Goal: Task Accomplishment & Management: Manage account settings

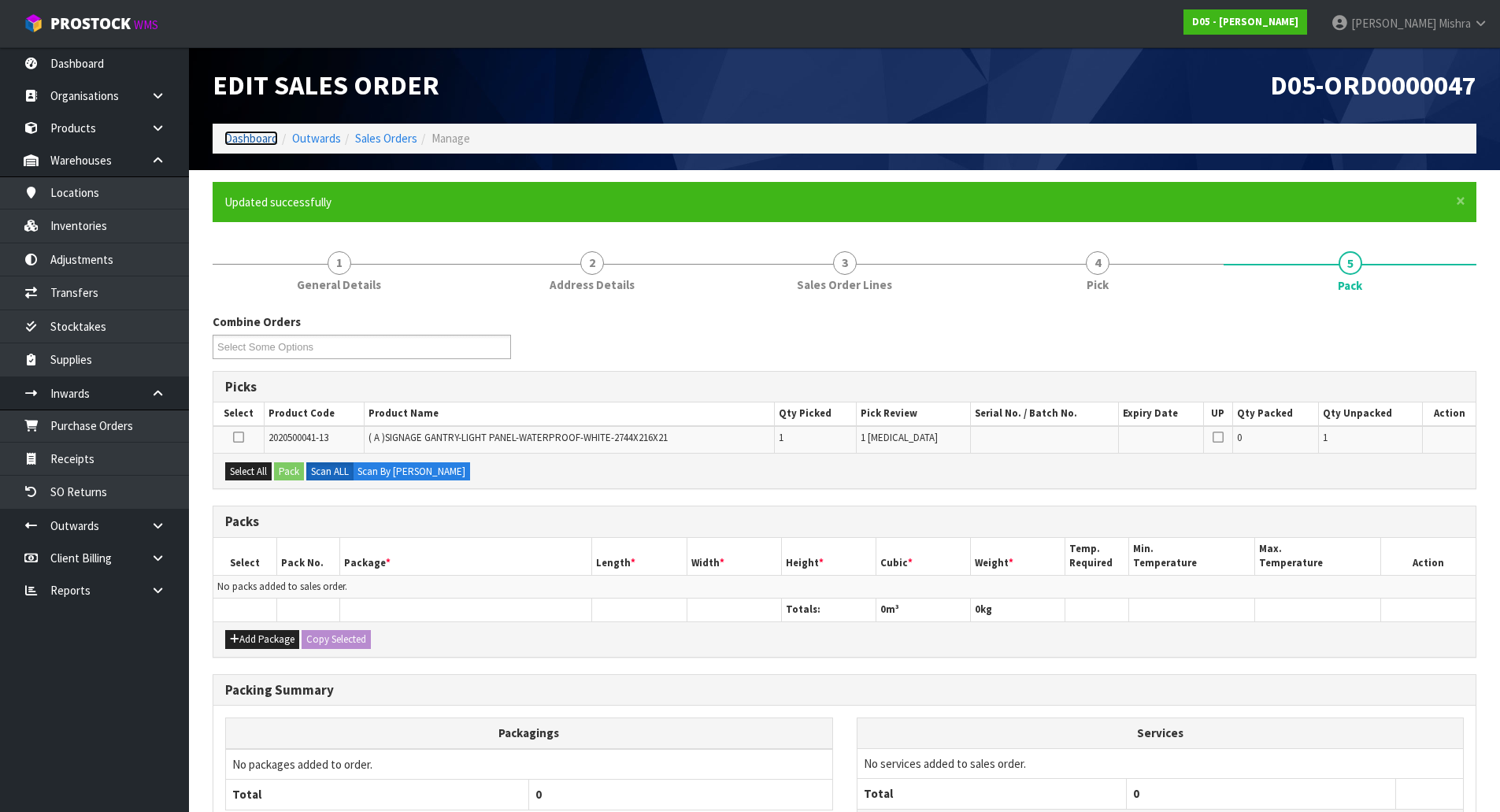
click at [267, 143] on link "Dashboard" at bounding box center [251, 138] width 54 height 15
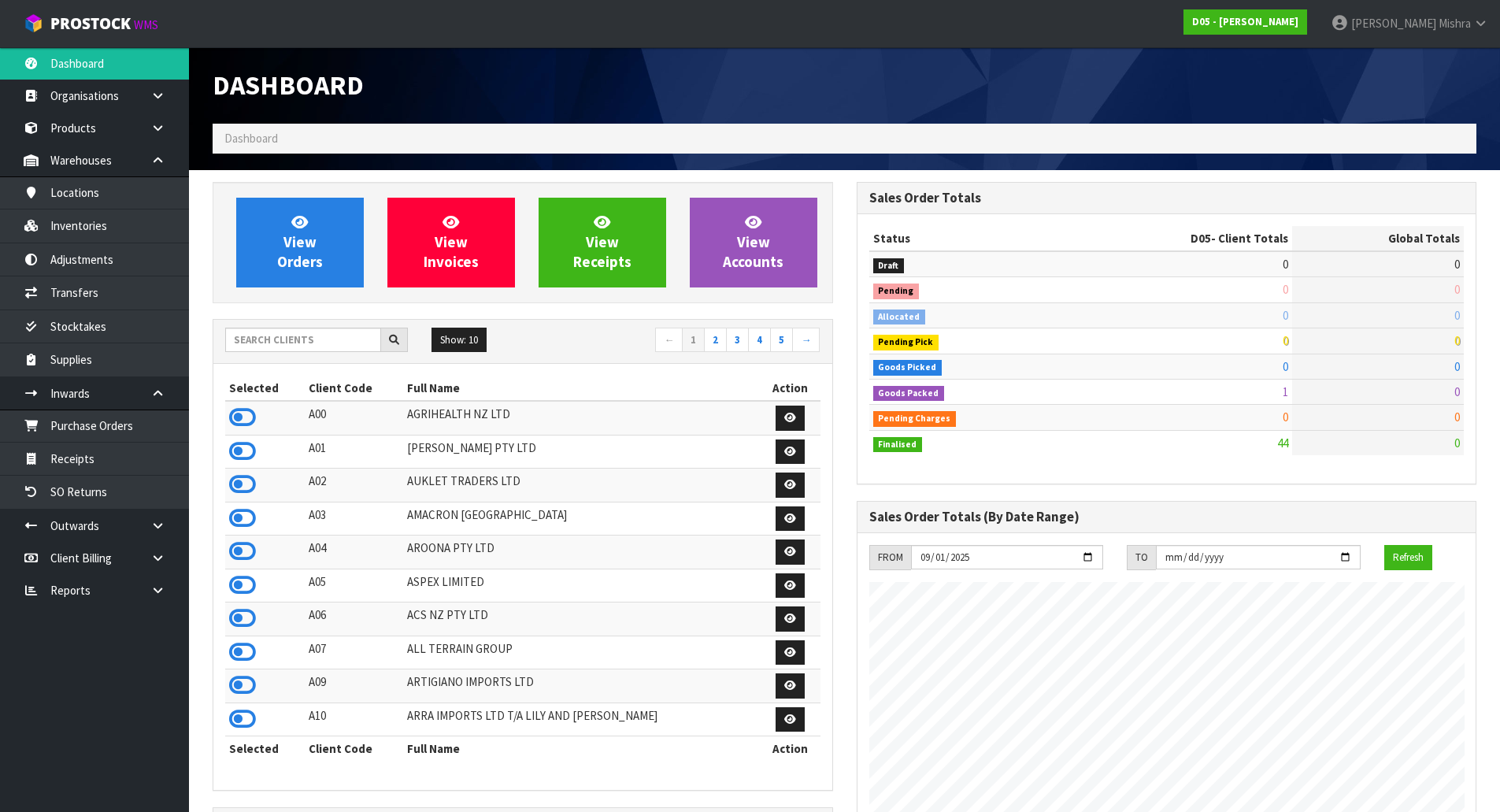
scroll to position [1378, 643]
click at [290, 347] on input "text" at bounding box center [303, 339] width 156 height 24
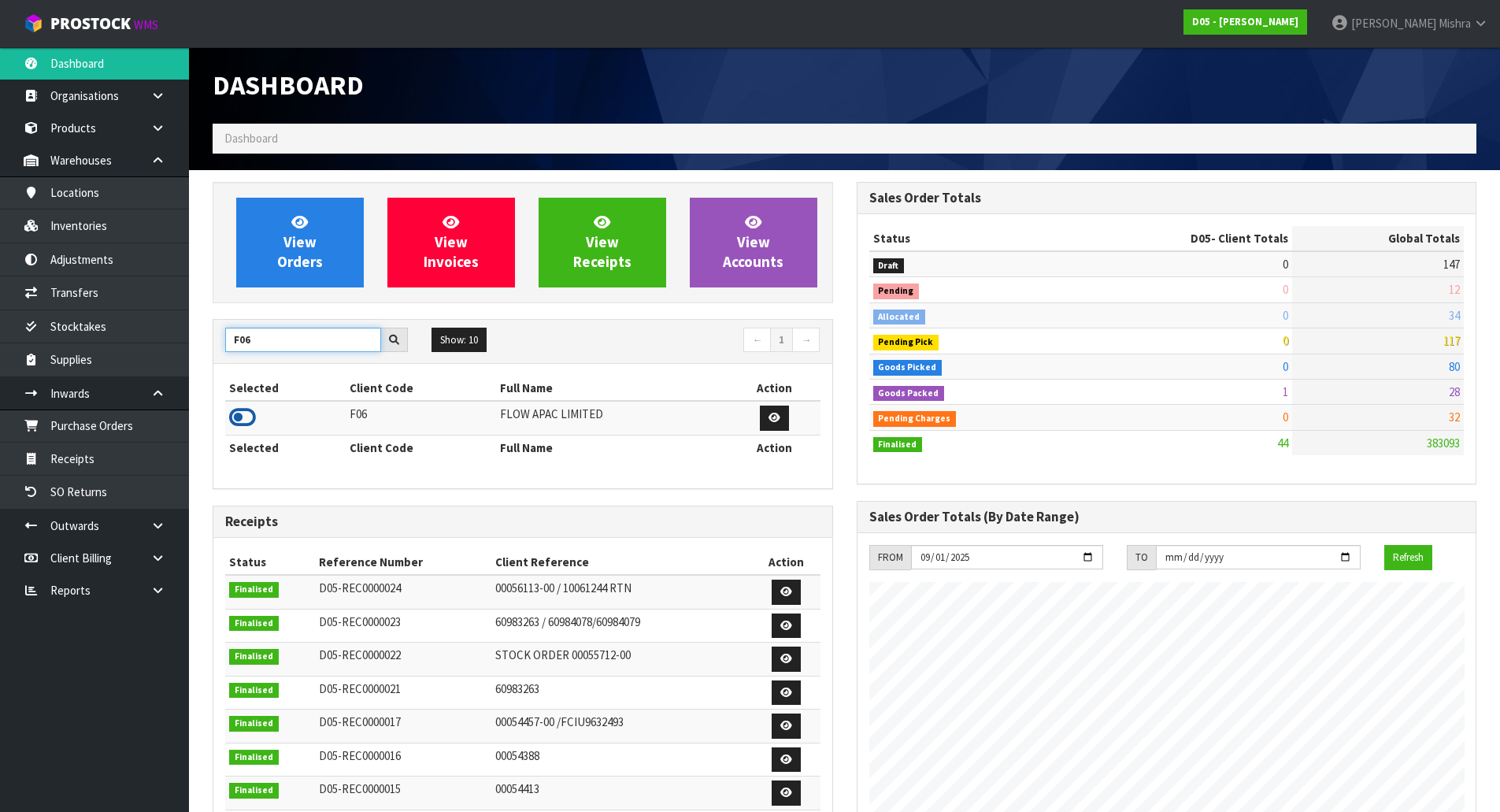
type input "F06"
drag, startPoint x: 231, startPoint y: 417, endPoint x: 267, endPoint y: 339, distance: 85.9
click at [231, 416] on icon at bounding box center [242, 417] width 27 height 24
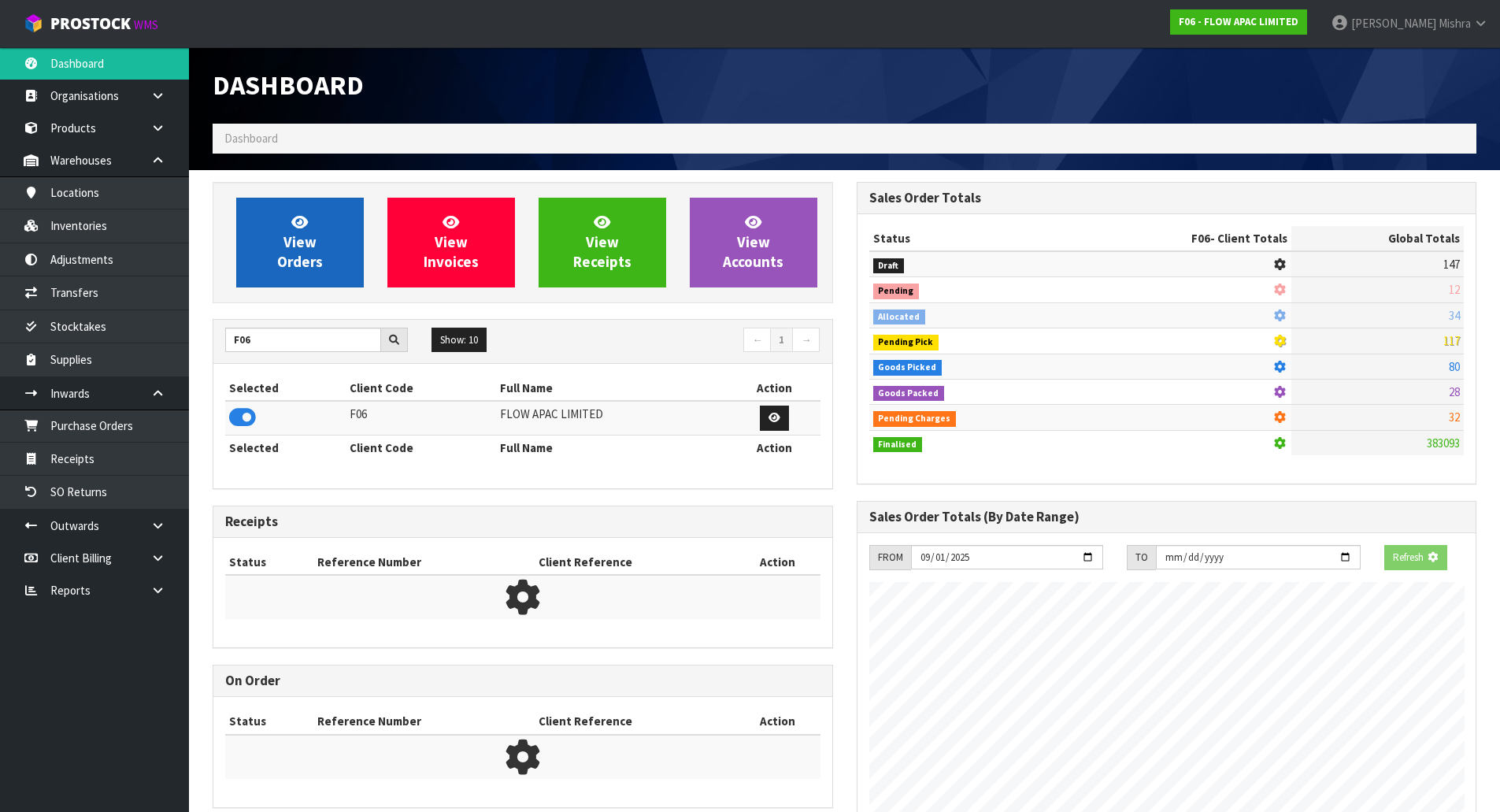
scroll to position [982, 643]
click at [287, 267] on span "View Orders" at bounding box center [300, 241] width 46 height 59
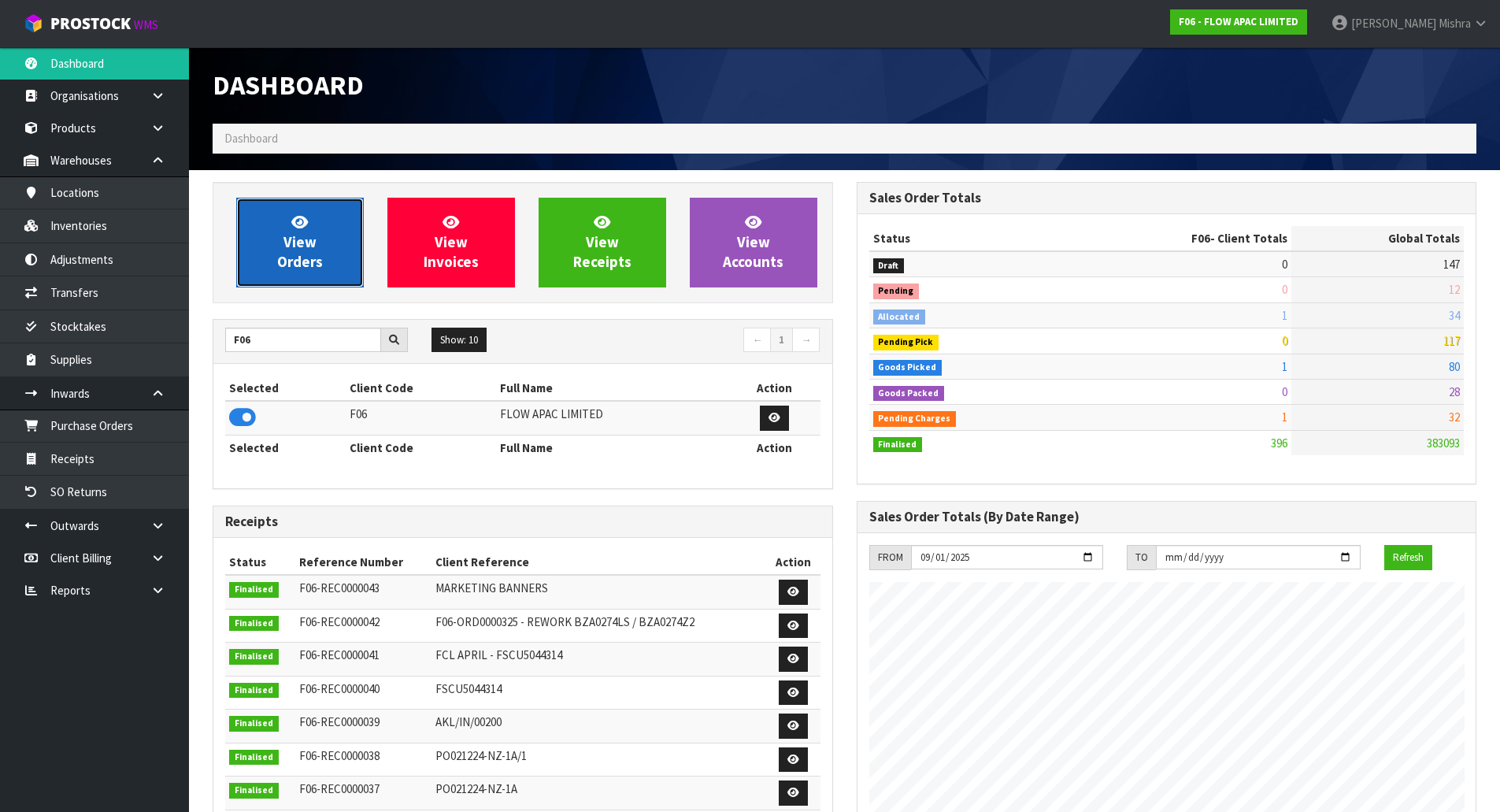
scroll to position [1192, 643]
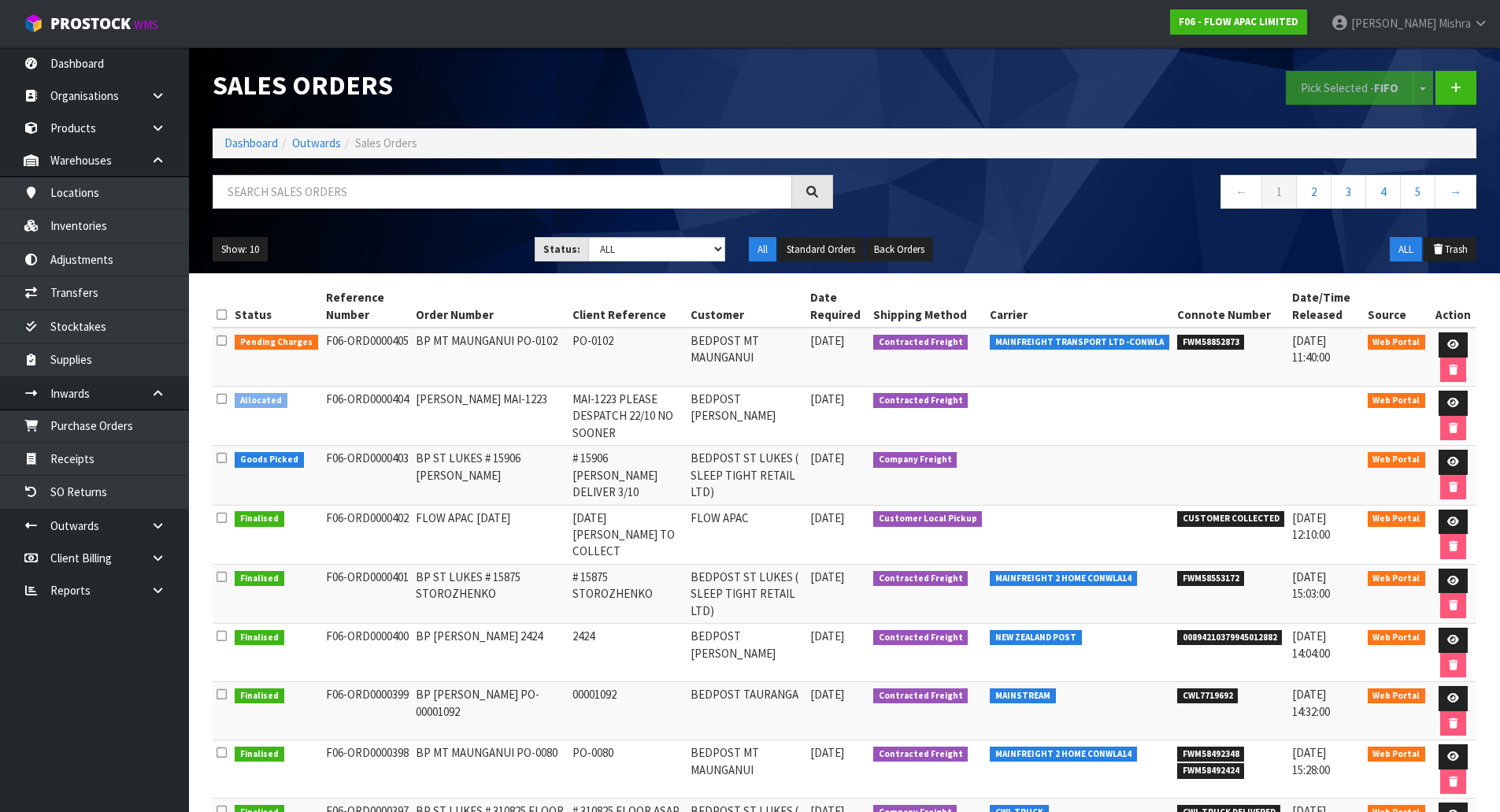
click at [1424, 469] on td "Web Portal" at bounding box center [1397, 475] width 66 height 59
click at [1454, 464] on icon at bounding box center [1453, 462] width 12 height 10
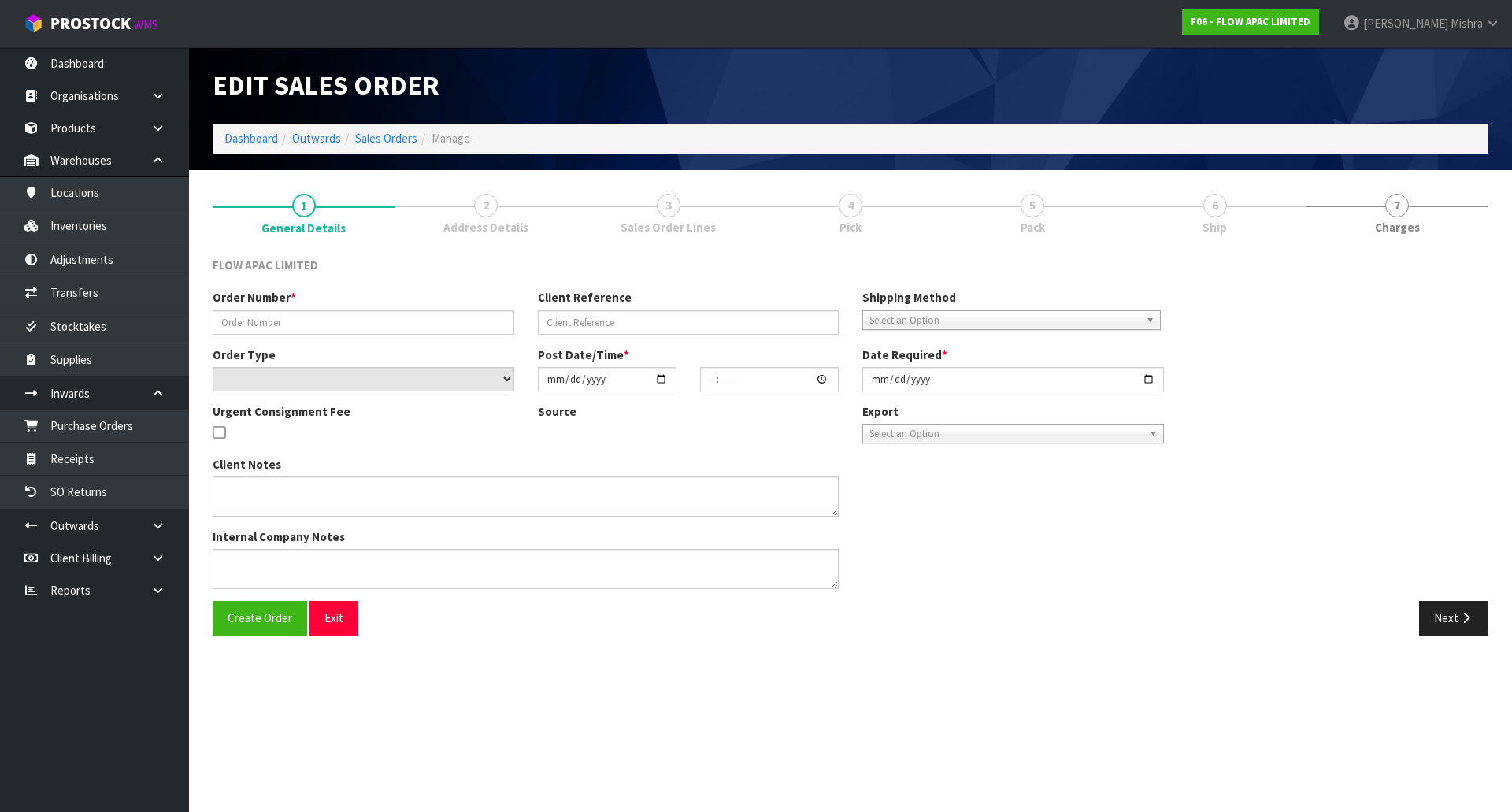
type input "BP ST LUKES # 15906 [PERSON_NAME]"
type input "# 15906 [PERSON_NAME] DELIVER 3/10"
select select "number:0"
type input "[DATE]"
type input "15:01:00.000"
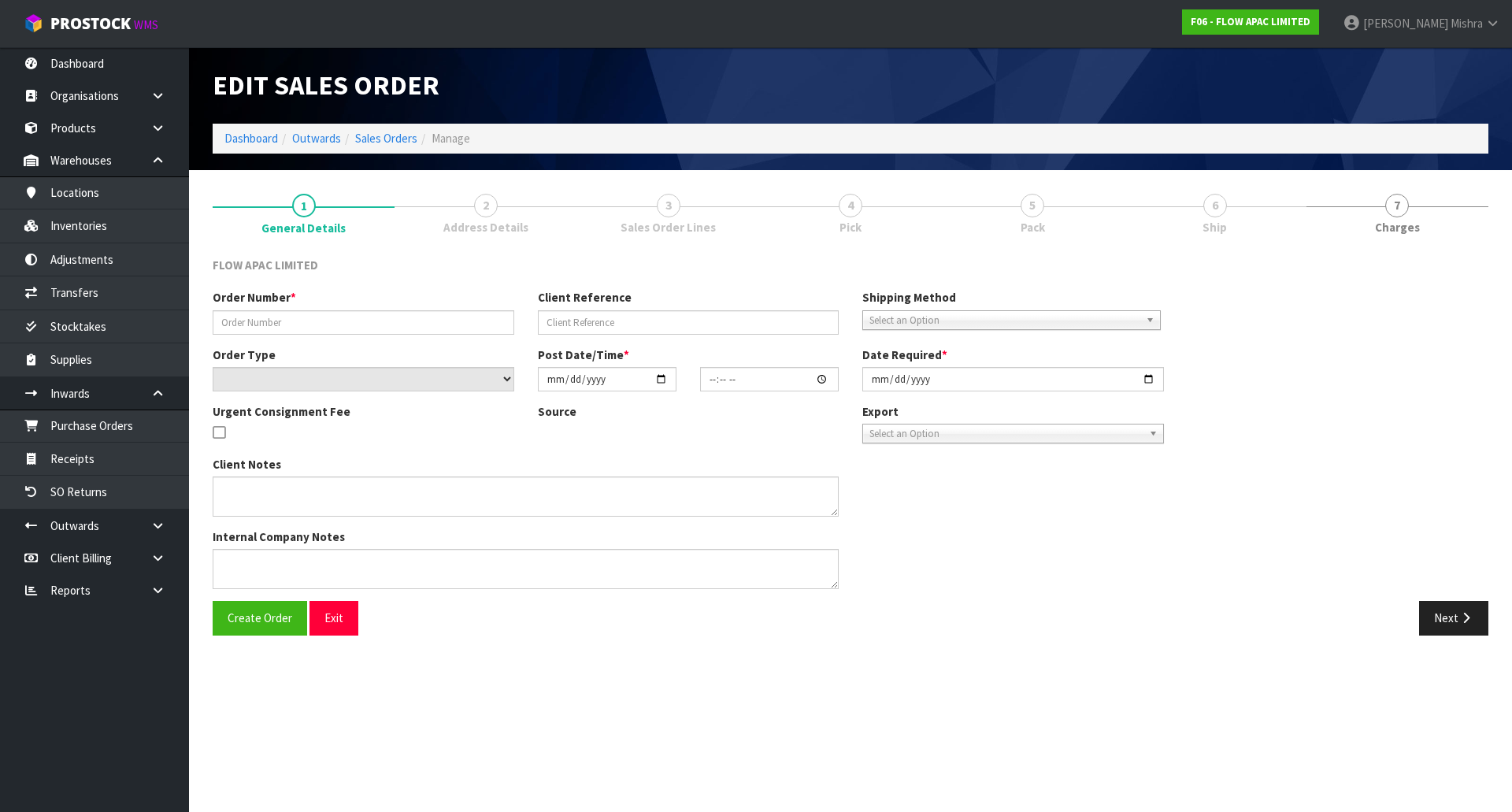
type input "[DATE]"
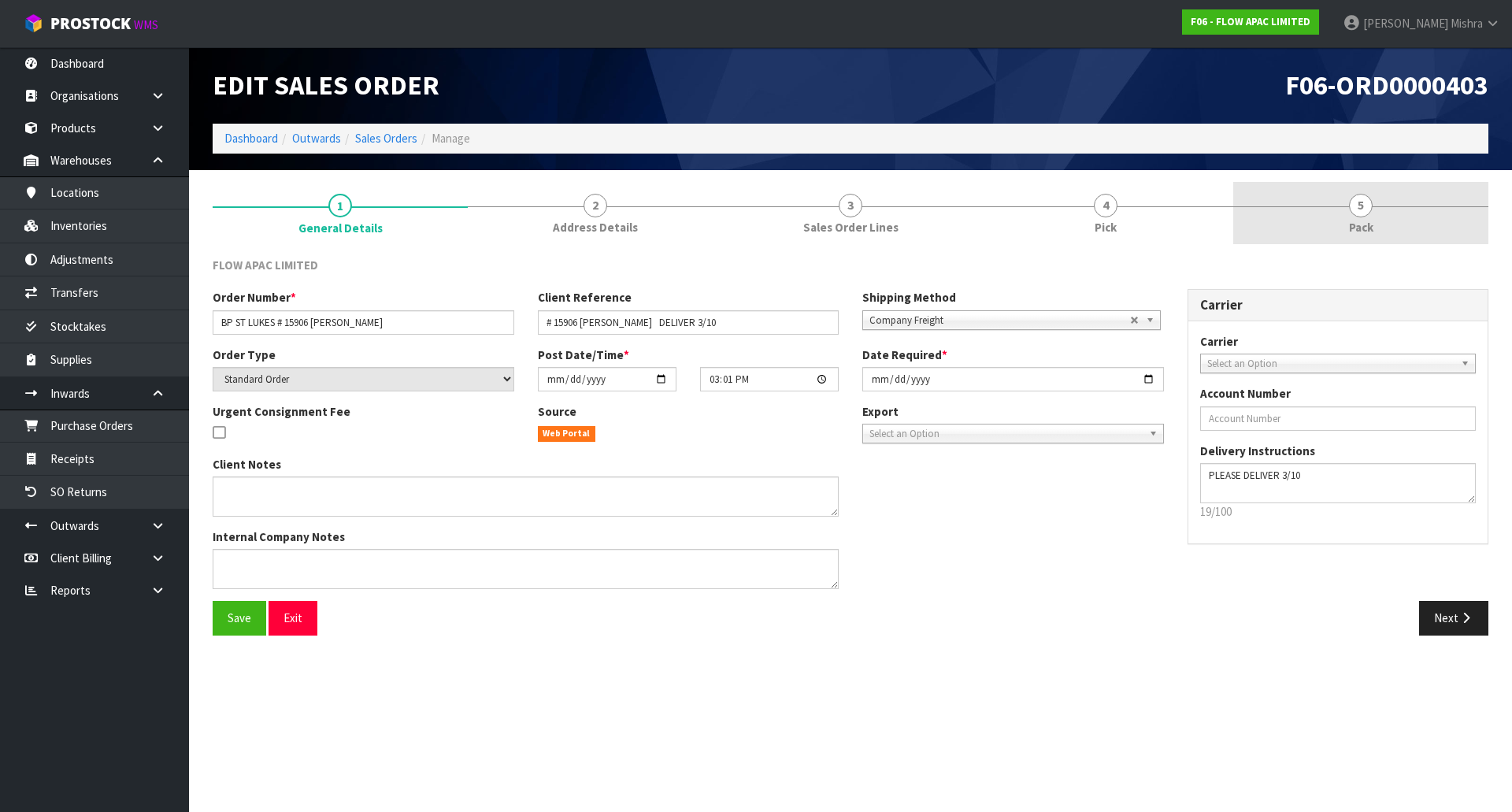
click at [1314, 199] on link "5 Pack" at bounding box center [1360, 212] width 255 height 62
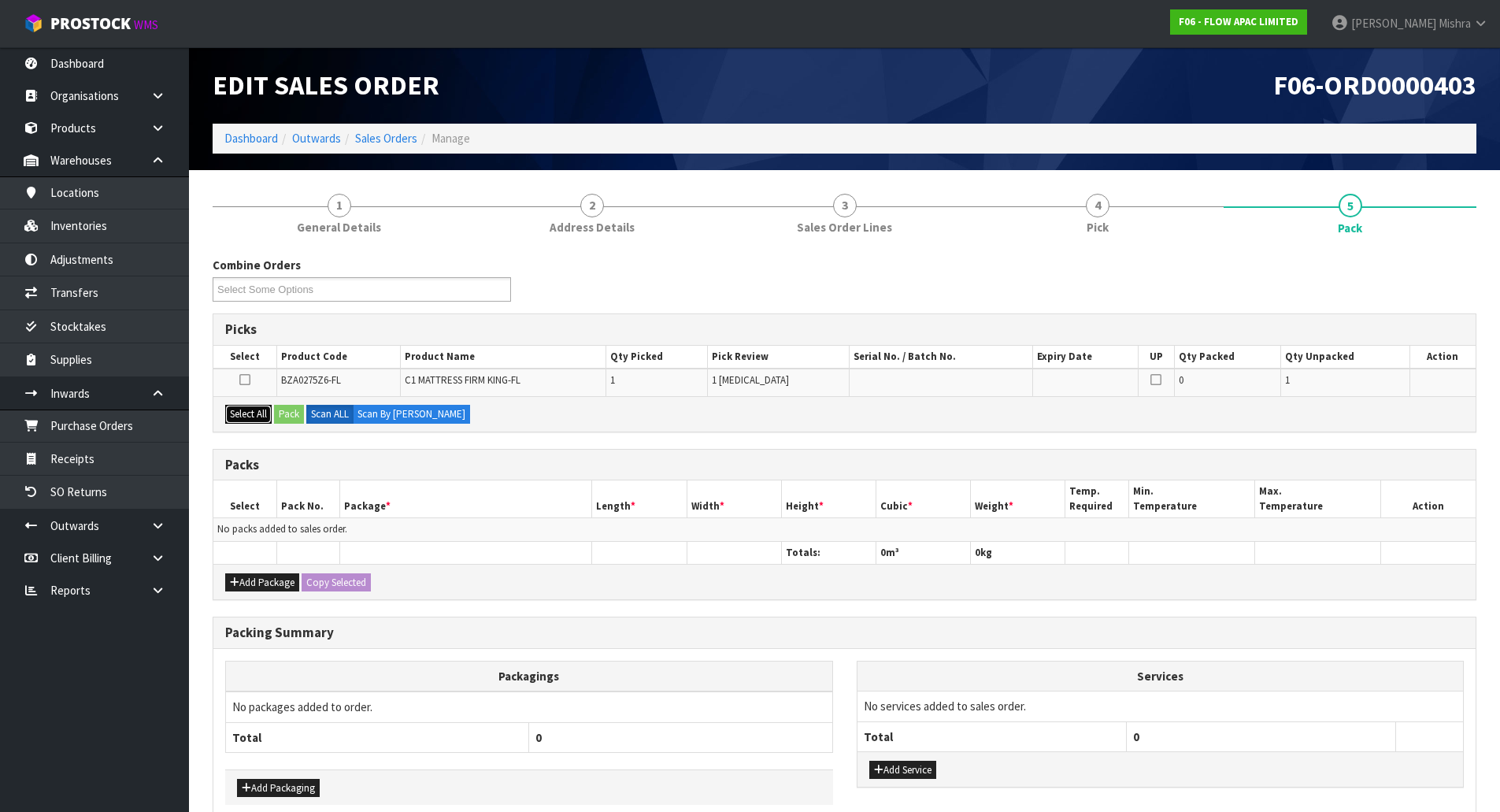
click at [249, 413] on button "Select All" at bounding box center [248, 414] width 47 height 19
click at [287, 416] on button "Pack" at bounding box center [289, 414] width 30 height 19
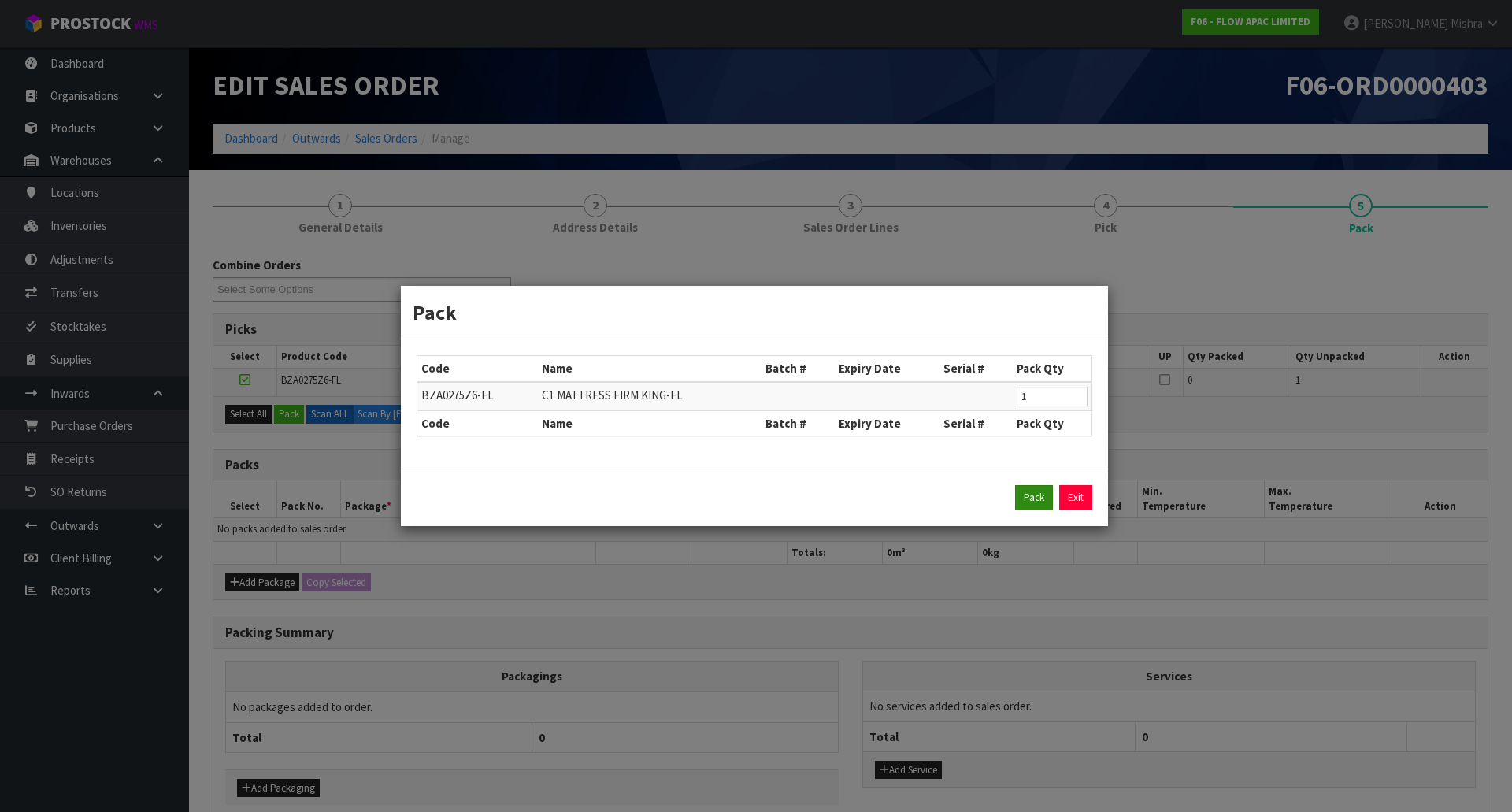
drag, startPoint x: 1030, startPoint y: 511, endPoint x: 1033, endPoint y: 503, distance: 8.5
click at [1030, 509] on div "Pack Exit" at bounding box center [755, 497] width 707 height 58
click at [1044, 496] on button "Pack" at bounding box center [1034, 498] width 38 height 25
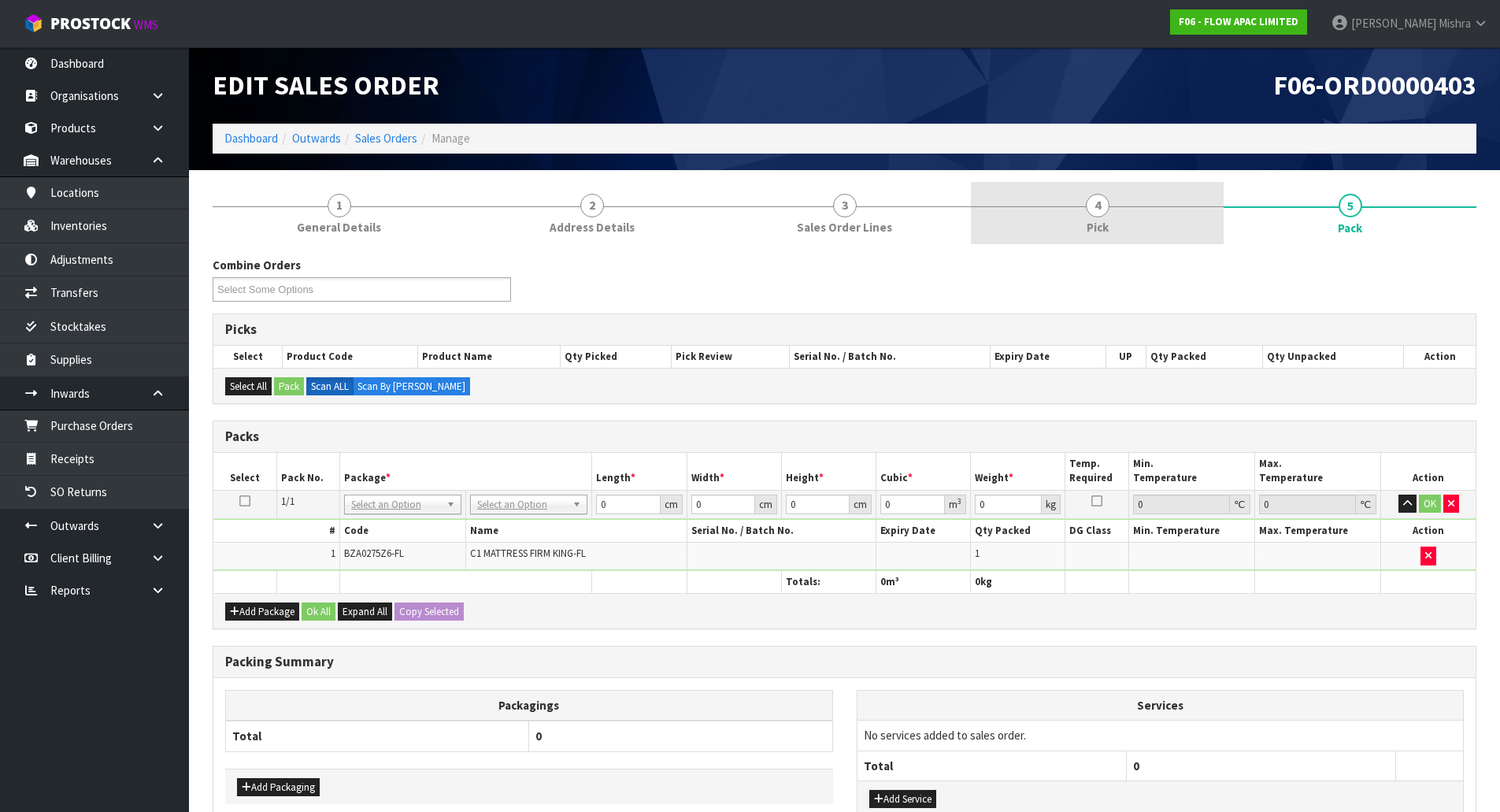
click at [1143, 222] on link "4 Pick" at bounding box center [1097, 212] width 253 height 62
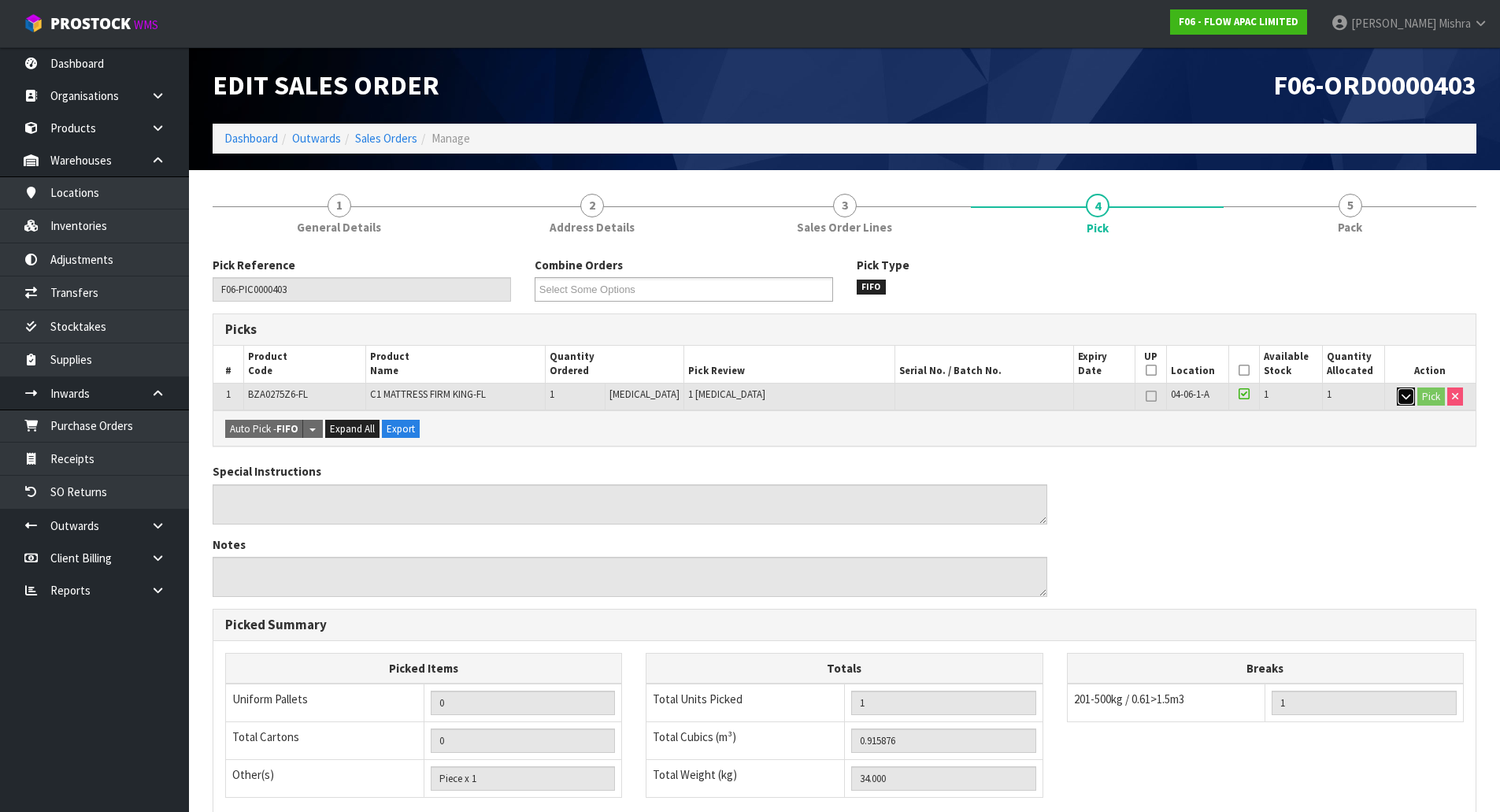
click at [1397, 391] on button "button" at bounding box center [1406, 397] width 18 height 19
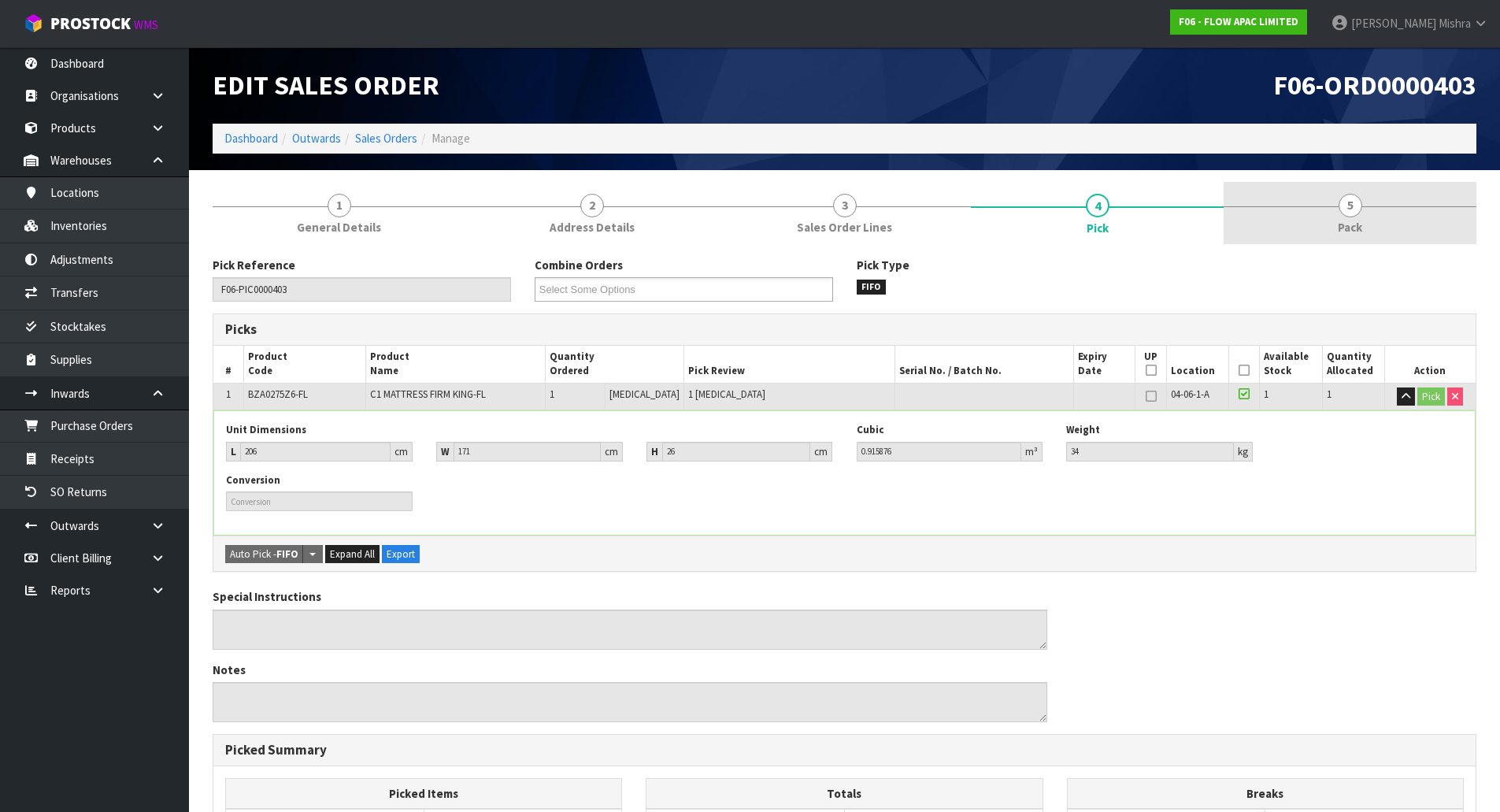
click at [1292, 217] on link "5 Pack" at bounding box center [1350, 212] width 253 height 62
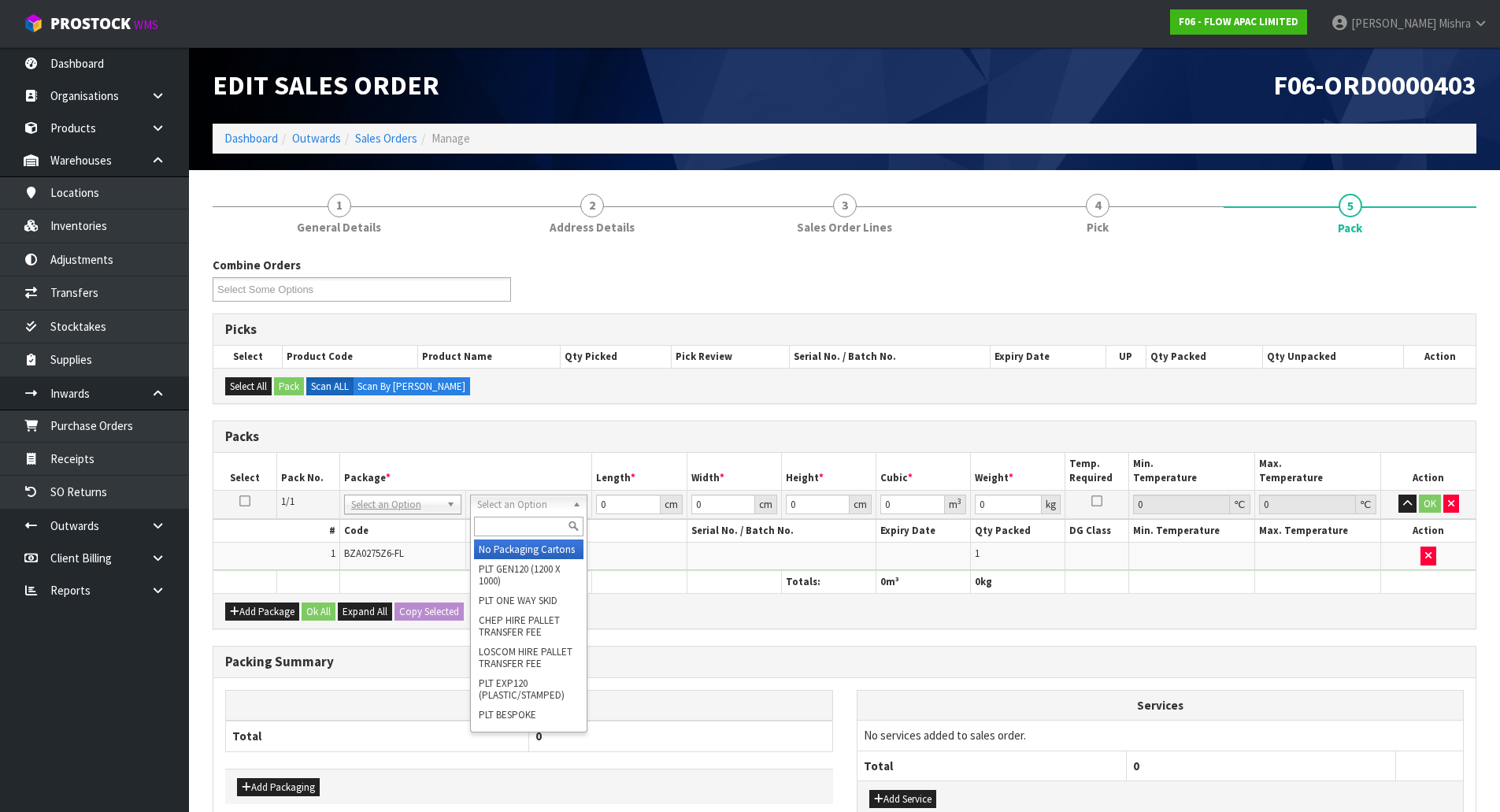
drag, startPoint x: 528, startPoint y: 548, endPoint x: 567, endPoint y: 520, distance: 48.0
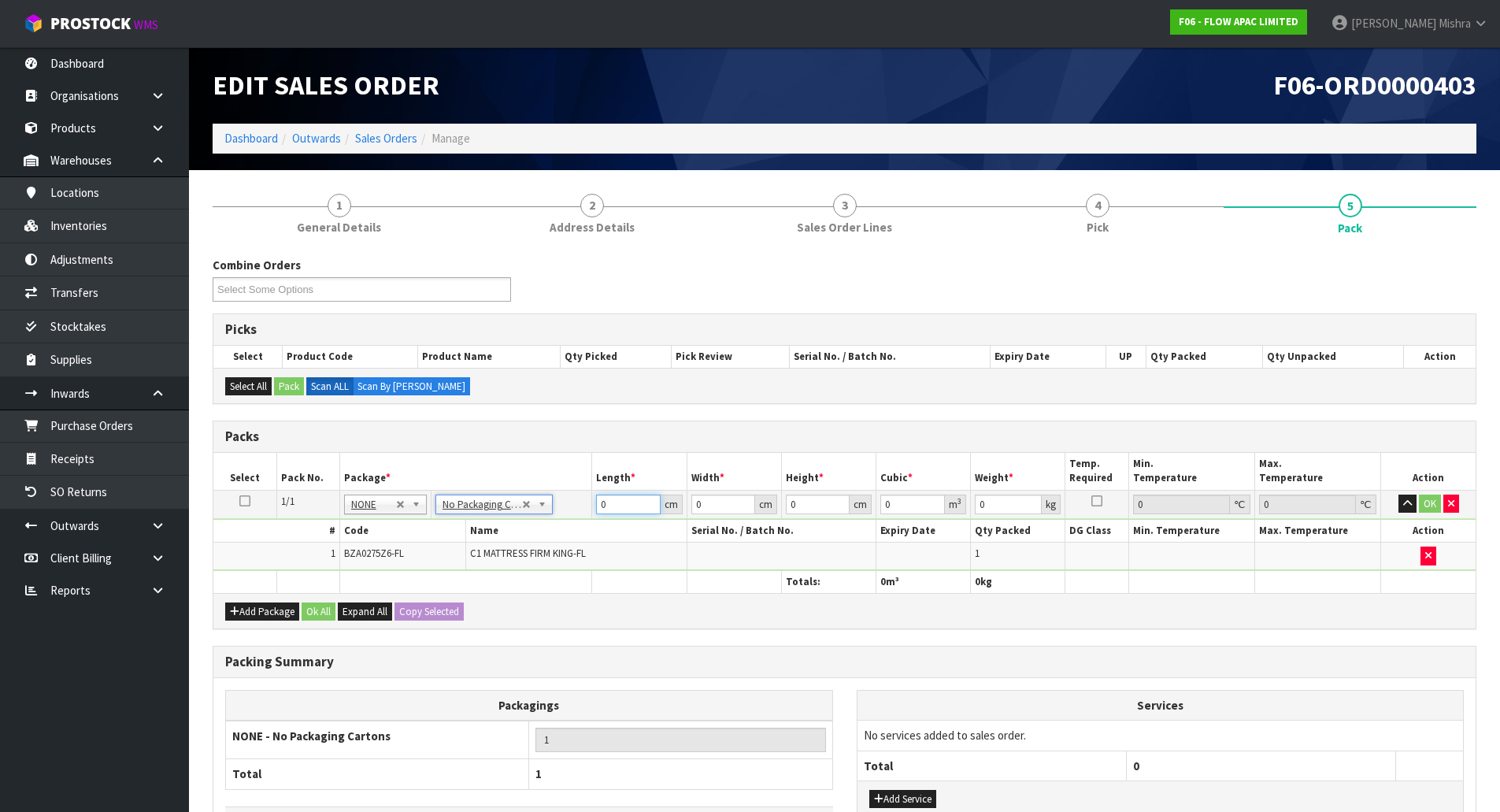
drag, startPoint x: 627, startPoint y: 501, endPoint x: 520, endPoint y: 501, distance: 107.0
click at [521, 501] on tr "1/1 NONE 007-001 007-002 007-004 007-009 007-013 007-014 007-015 007-017 007-01…" at bounding box center [844, 504] width 1262 height 28
type input "206"
type input "171"
type input "2"
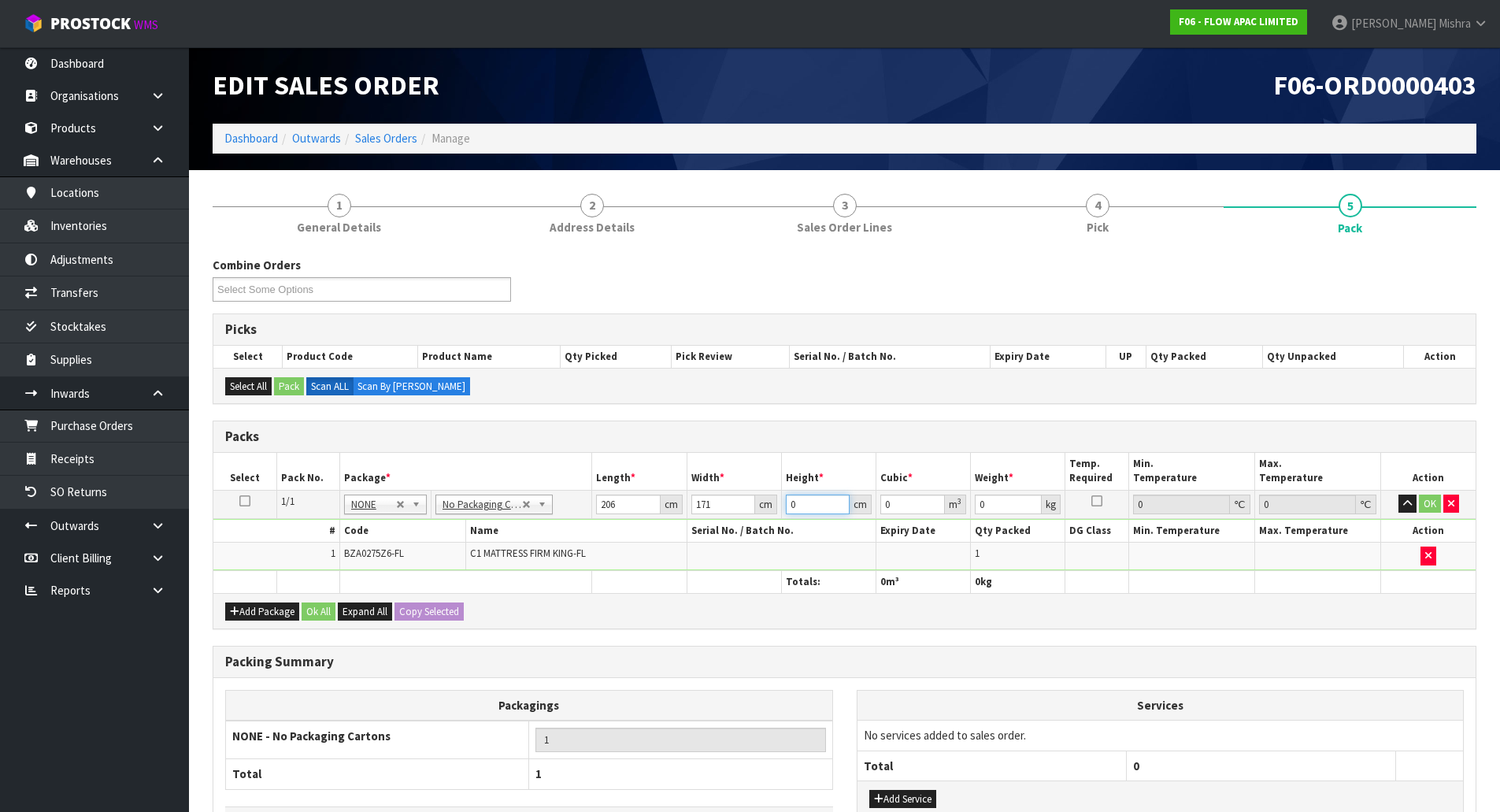
type input "0.070452"
type input "26"
type input "0.915876"
type input "26"
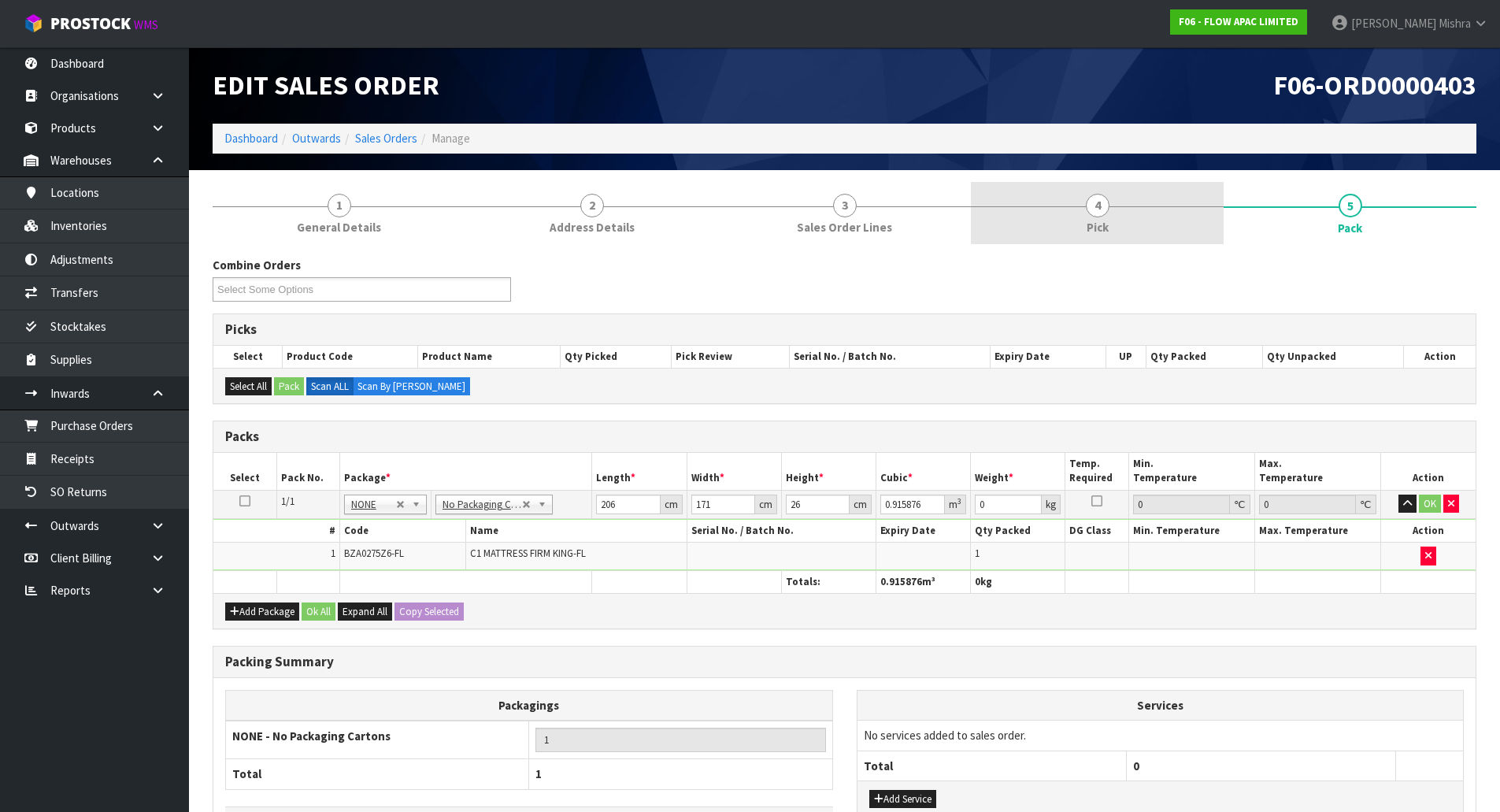
click at [1105, 211] on span "4" at bounding box center [1098, 205] width 24 height 24
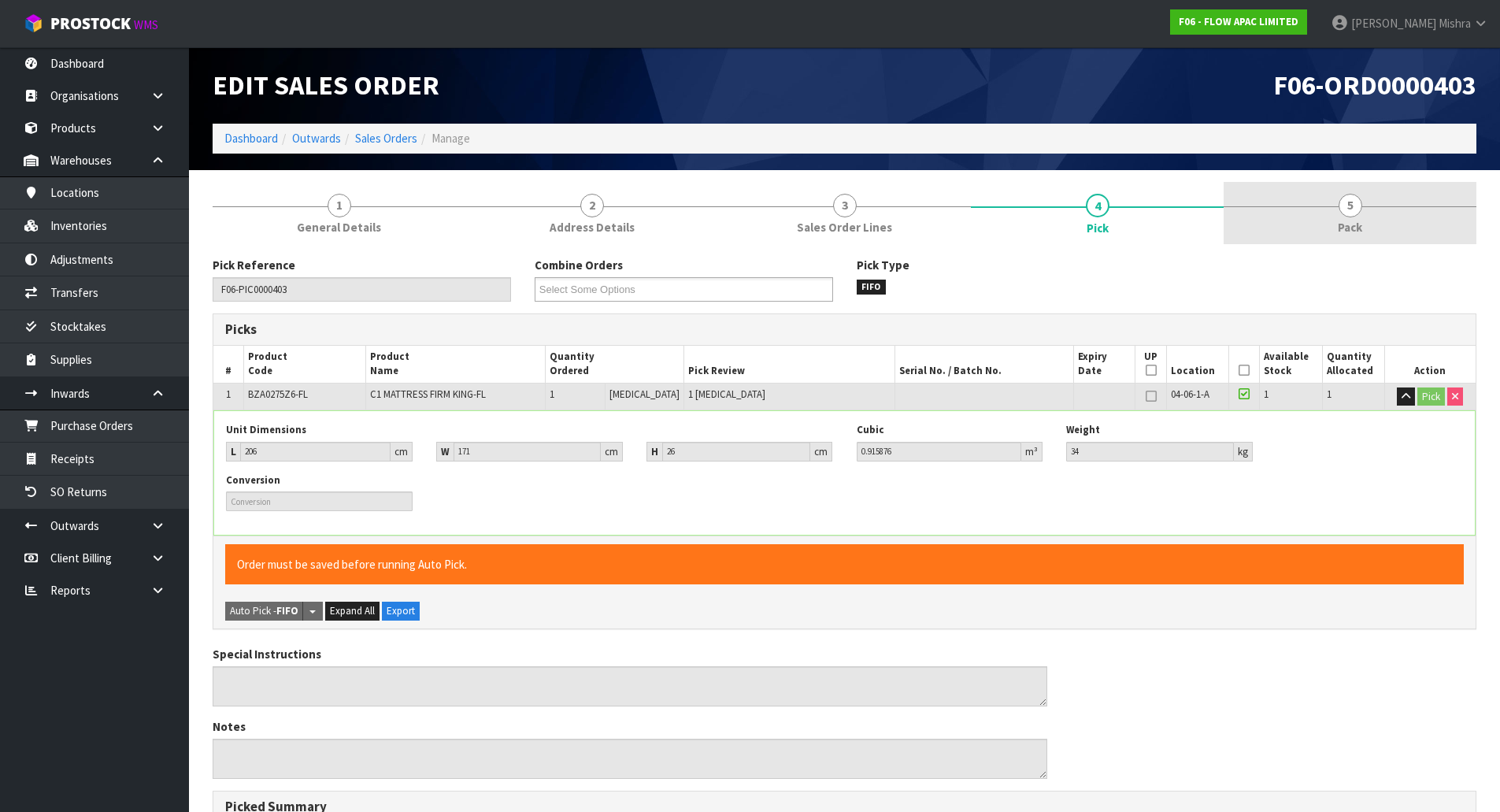
click at [1401, 214] on link "5 Pack" at bounding box center [1350, 212] width 253 height 62
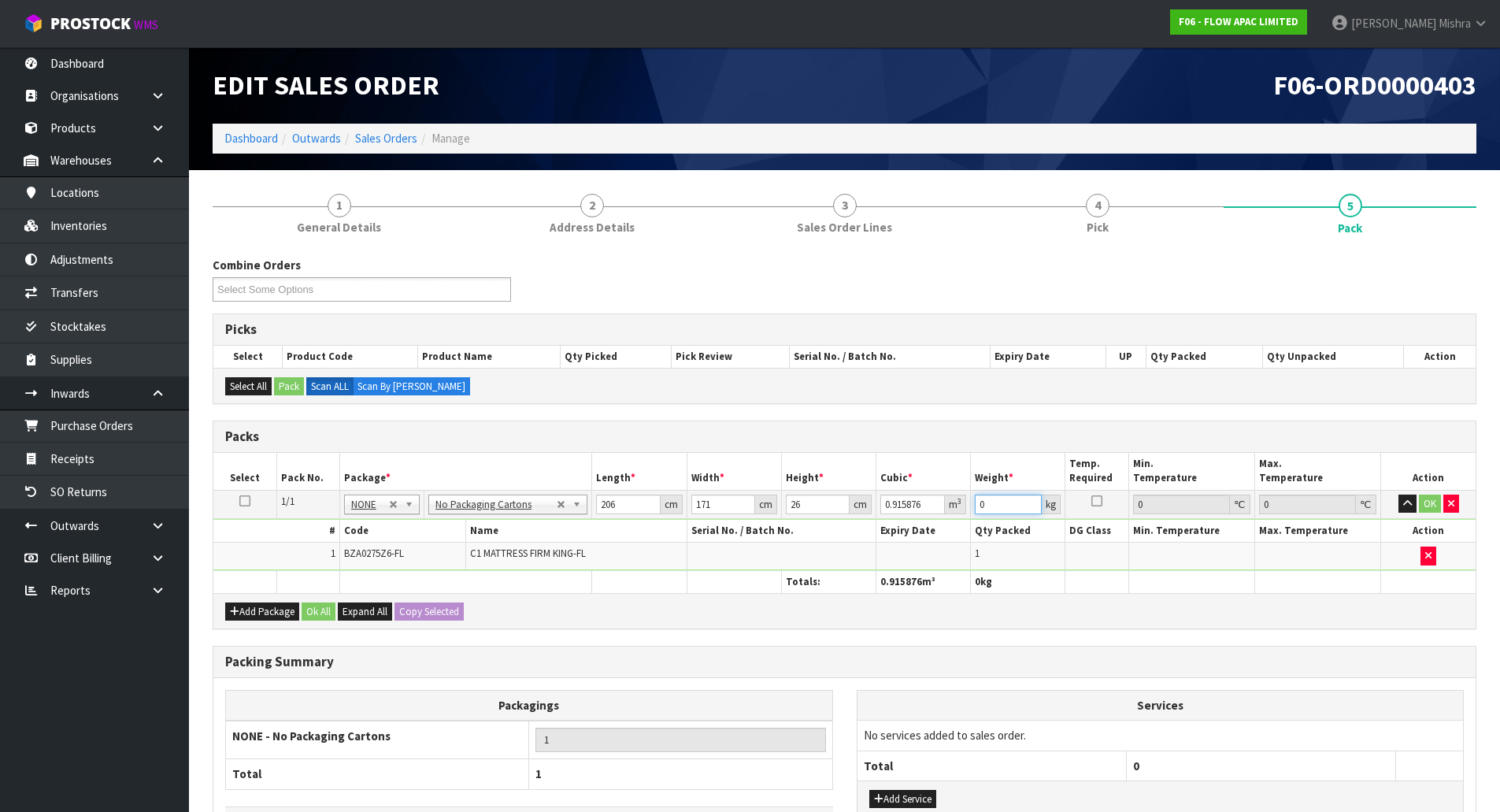
drag, startPoint x: 999, startPoint y: 496, endPoint x: 916, endPoint y: 502, distance: 83.2
click at [916, 502] on tr "1/1 NONE 007-001 007-002 007-004 007-009 007-013 007-014 007-015 007-017 007-01…" at bounding box center [844, 504] width 1262 height 28
type input "34"
click at [309, 608] on button "Ok All" at bounding box center [318, 612] width 34 height 19
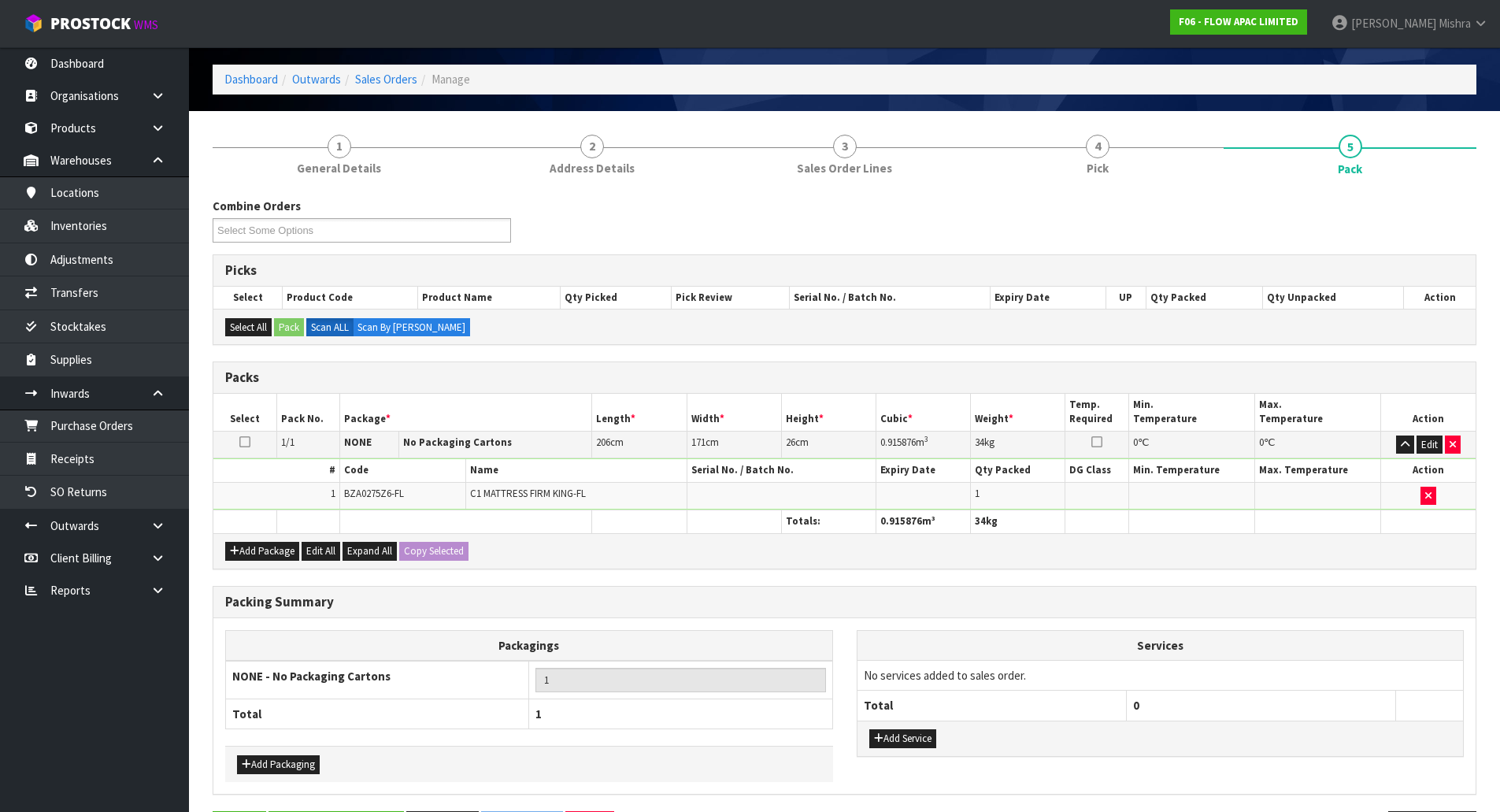
scroll to position [116, 0]
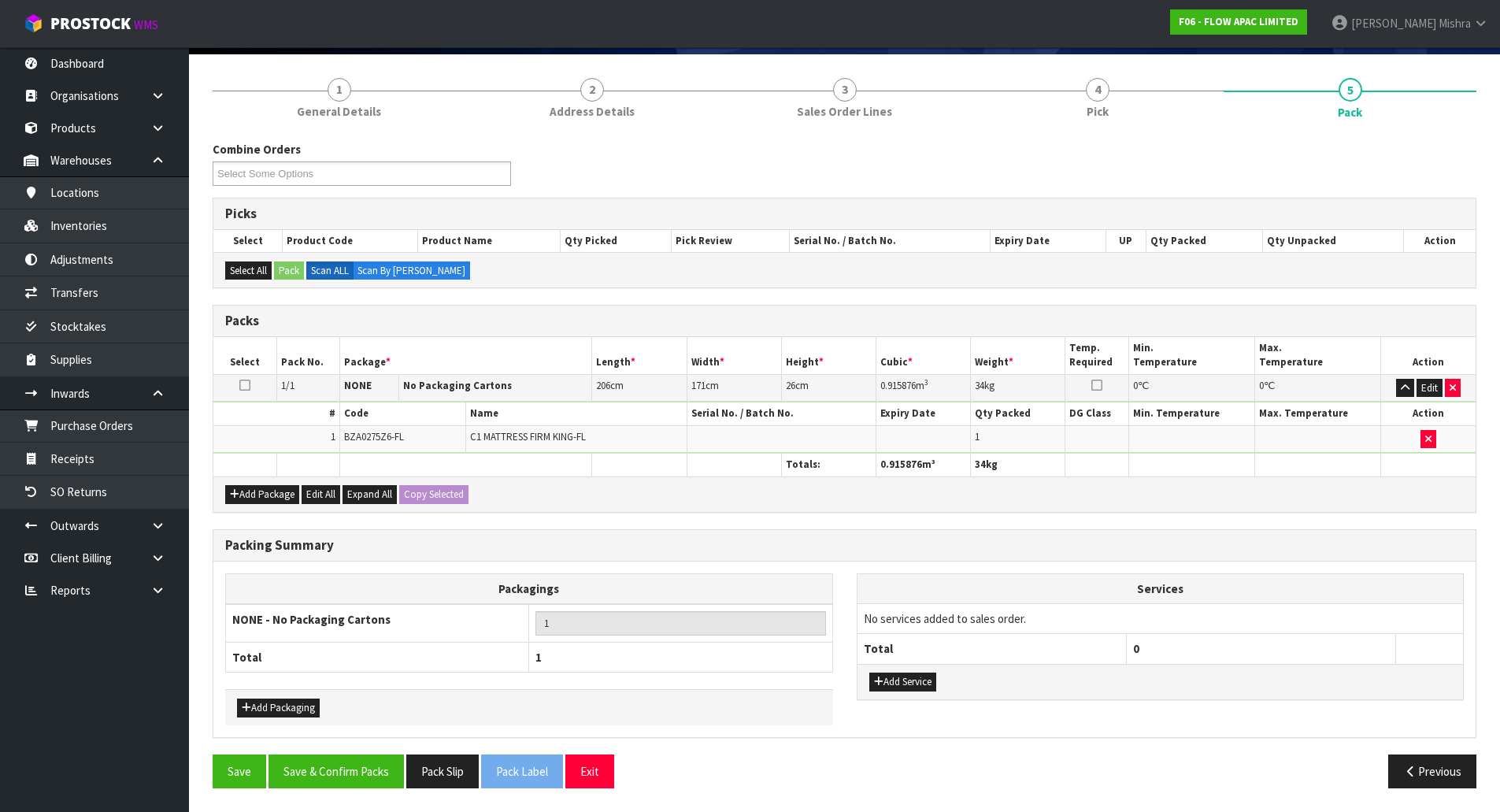
click at [316, 753] on div "Packing Summary Packagings NONE - No Packaging Cartons 1 Total 1 Add Packaging …" at bounding box center [844, 641] width 1288 height 225
click at [316, 763] on button "Save & Confirm Packs" at bounding box center [336, 771] width 136 height 34
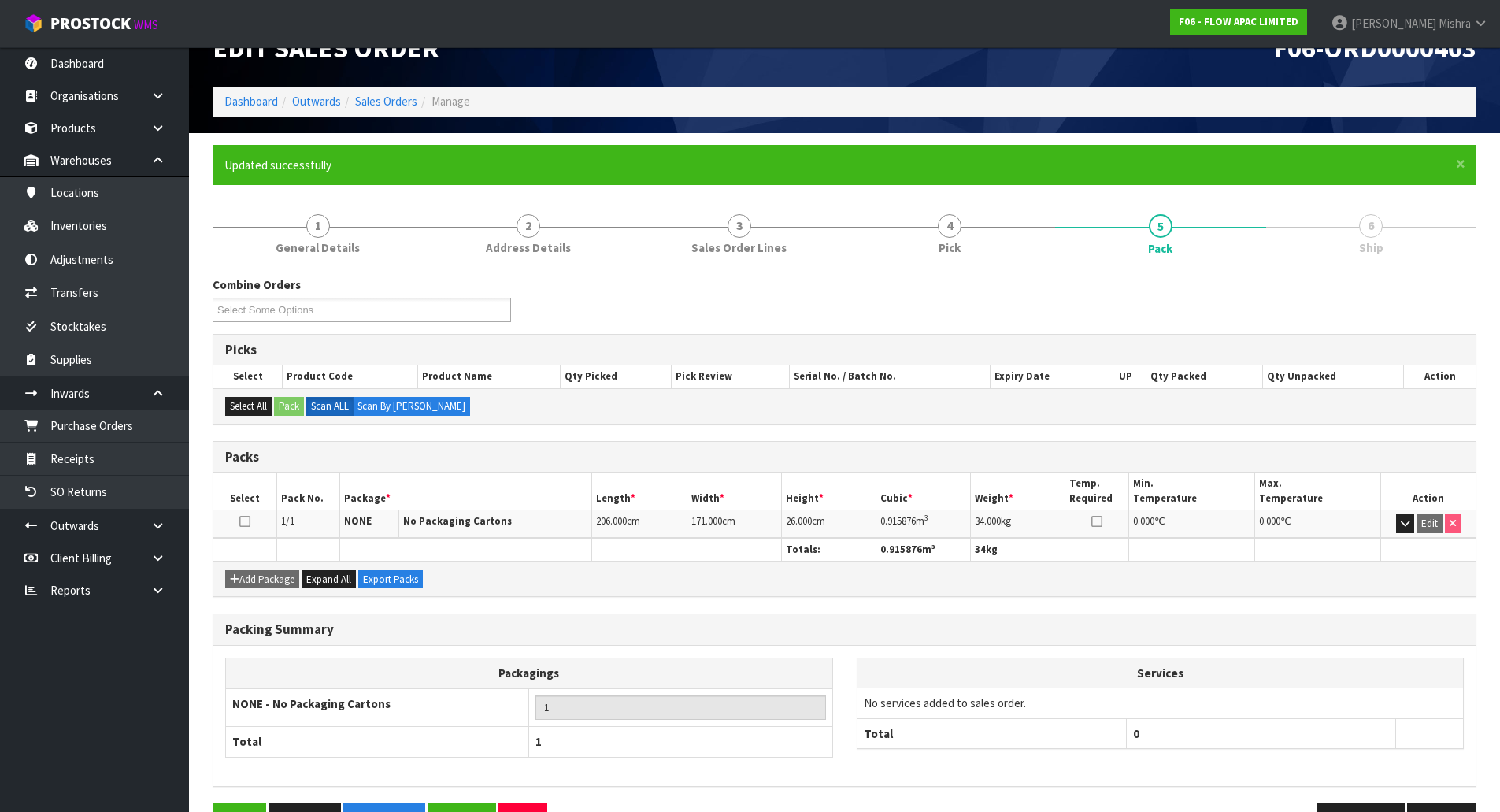
scroll to position [86, 0]
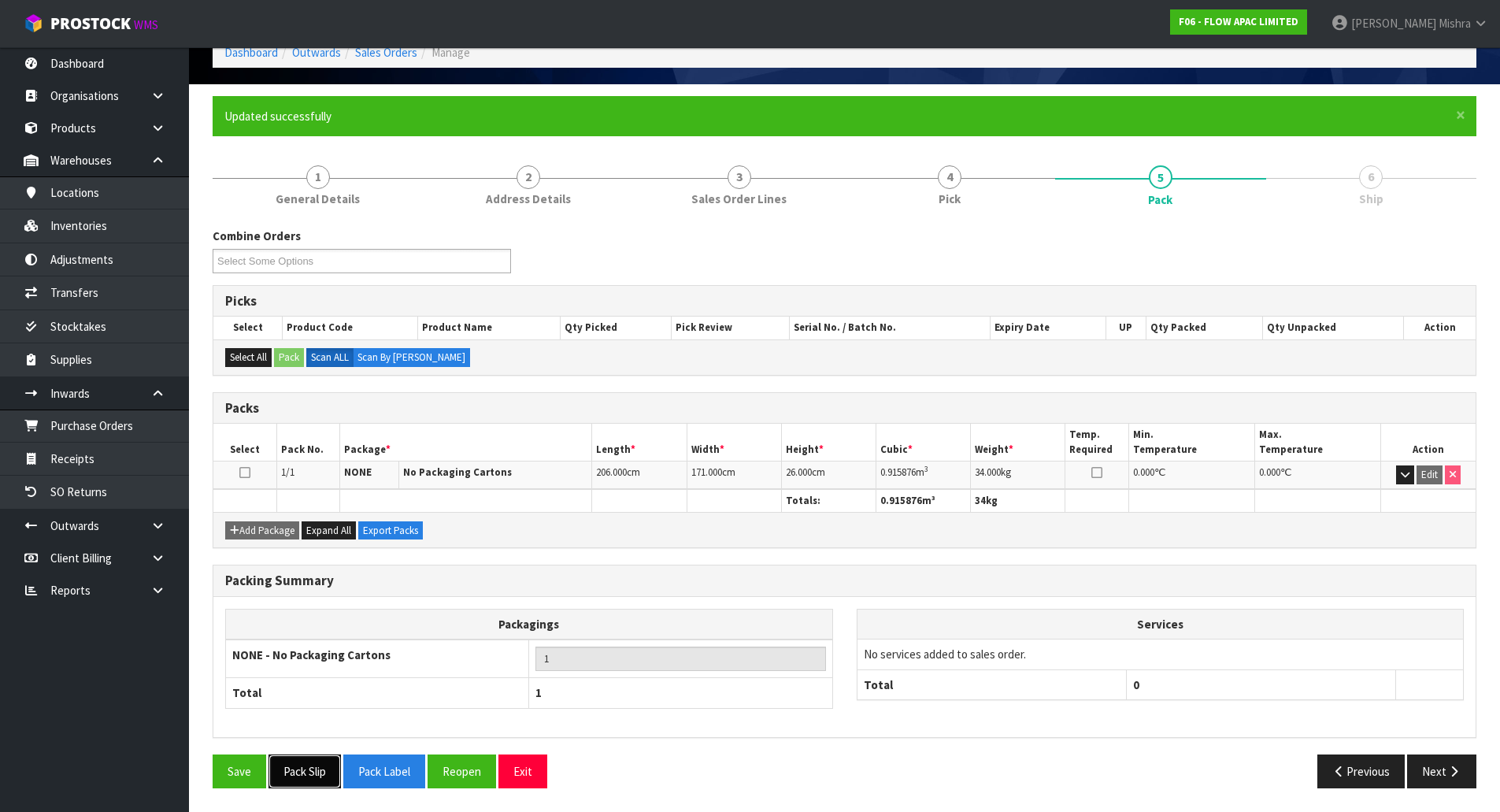
click at [296, 766] on button "Pack Slip" at bounding box center [305, 771] width 73 height 34
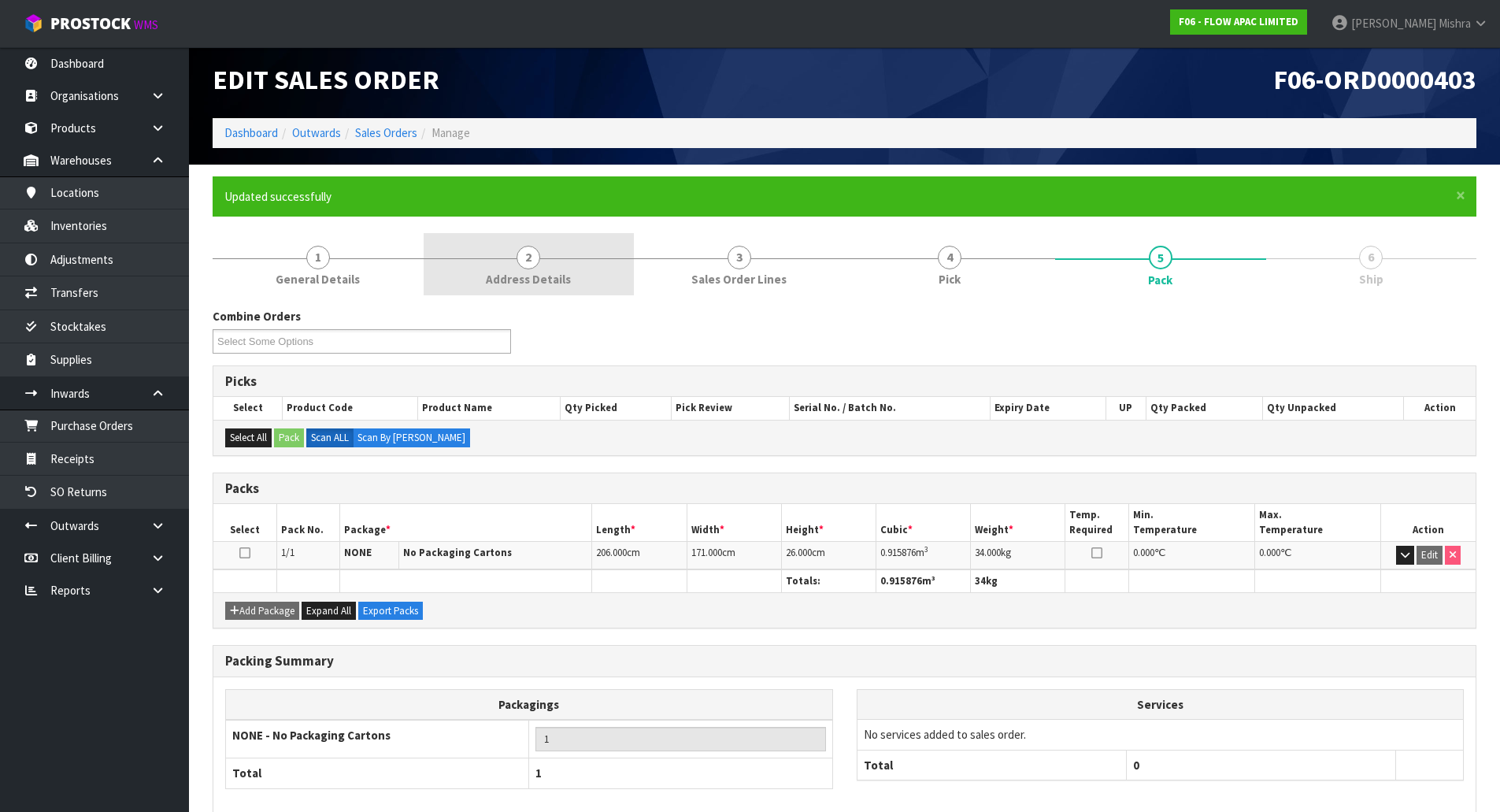
scroll to position [0, 0]
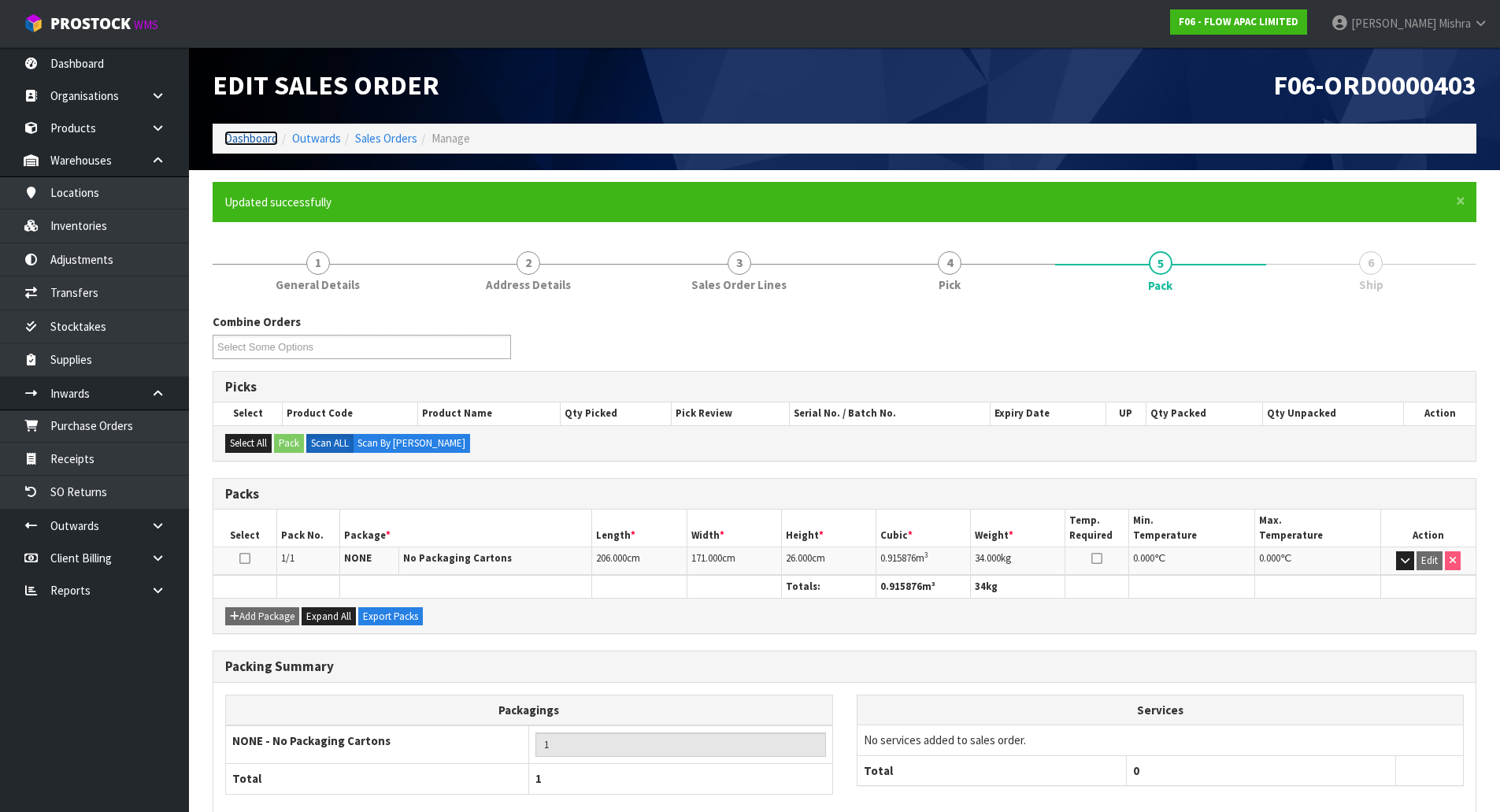
click at [264, 137] on link "Dashboard" at bounding box center [251, 138] width 54 height 15
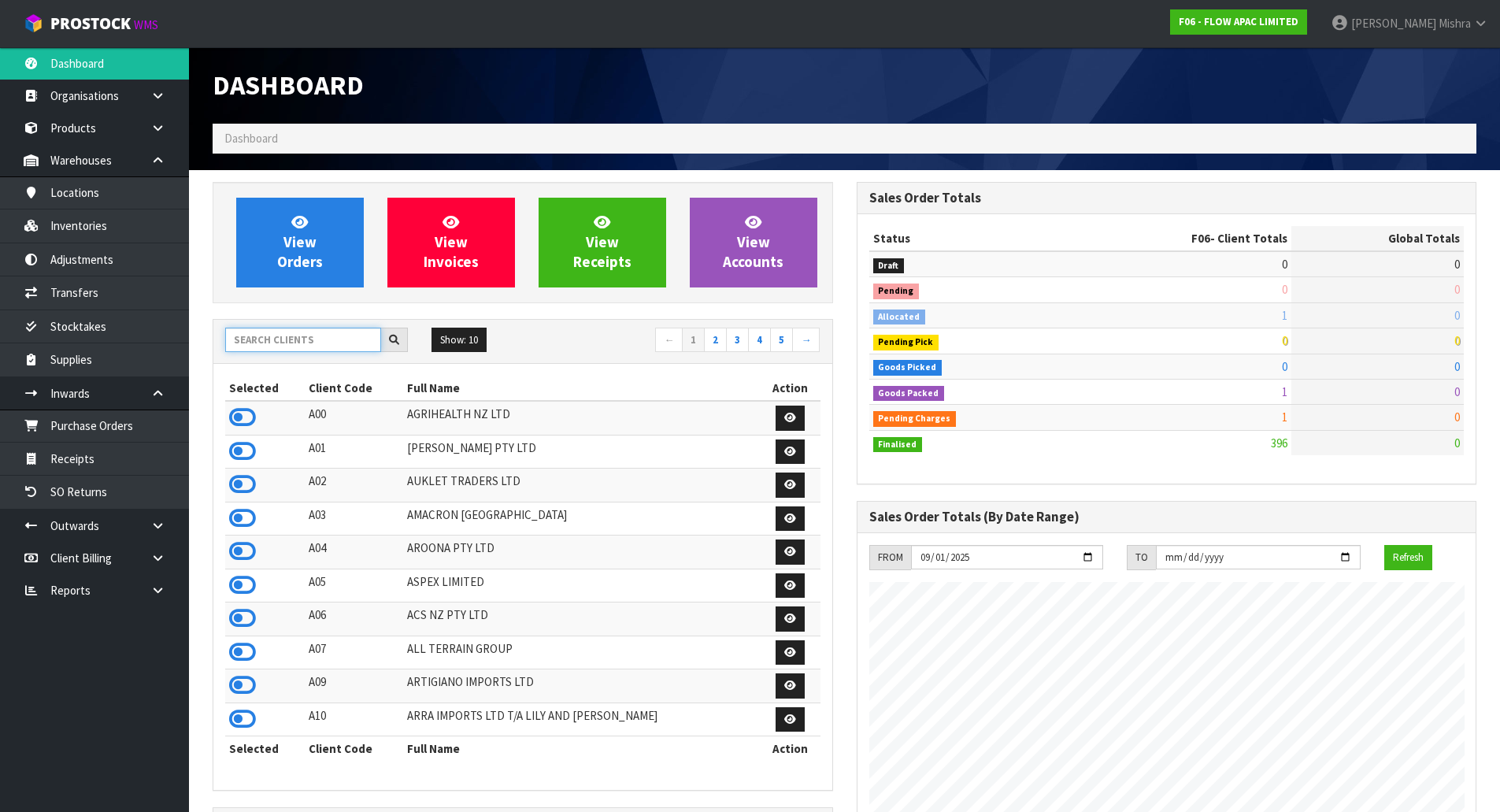
scroll to position [1192, 643]
click at [297, 333] on input "text" at bounding box center [303, 339] width 156 height 24
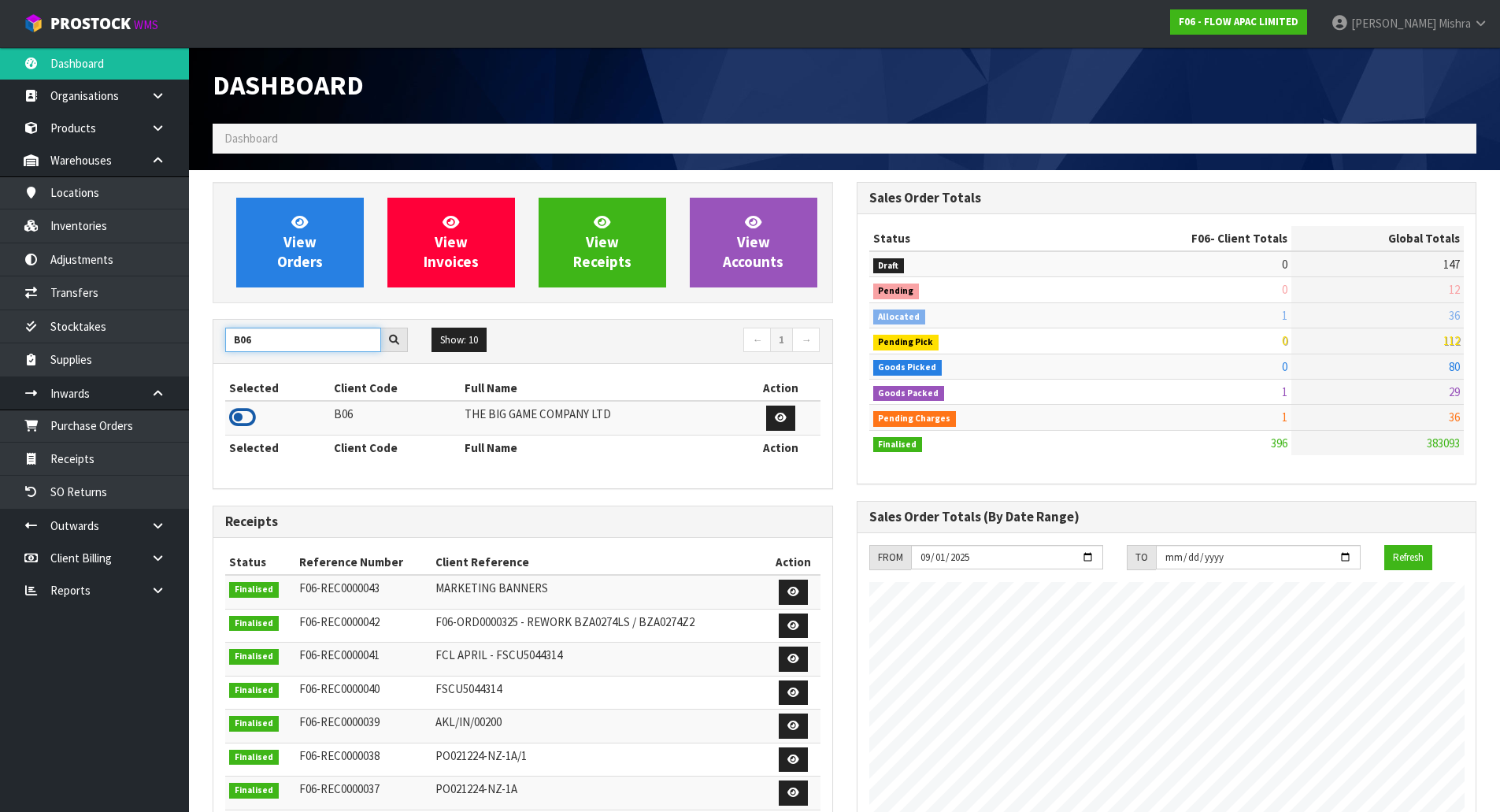
type input "B06"
click at [251, 415] on icon at bounding box center [242, 417] width 27 height 24
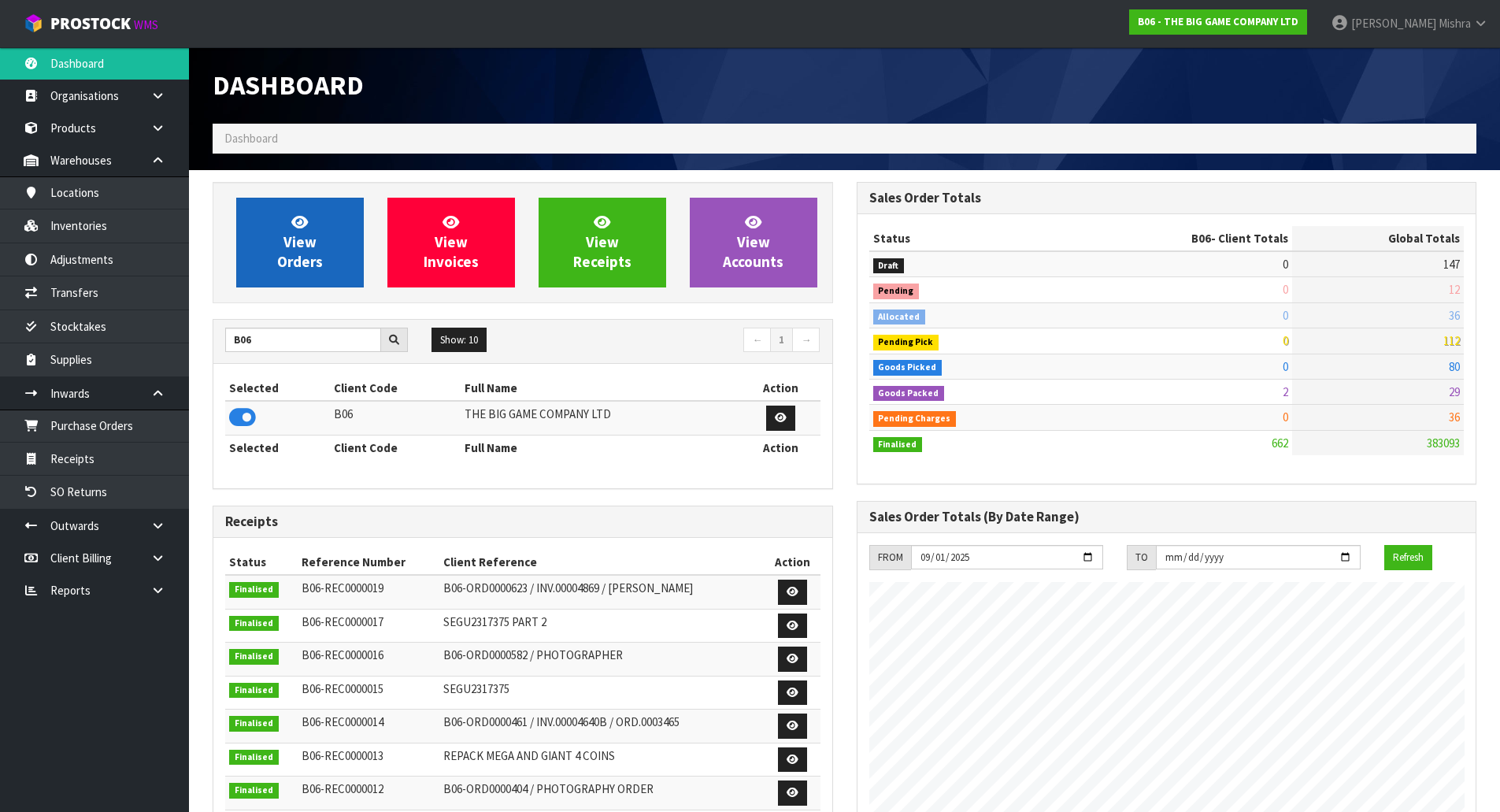
scroll to position [1259, 643]
click at [313, 238] on span "View Orders" at bounding box center [300, 241] width 46 height 59
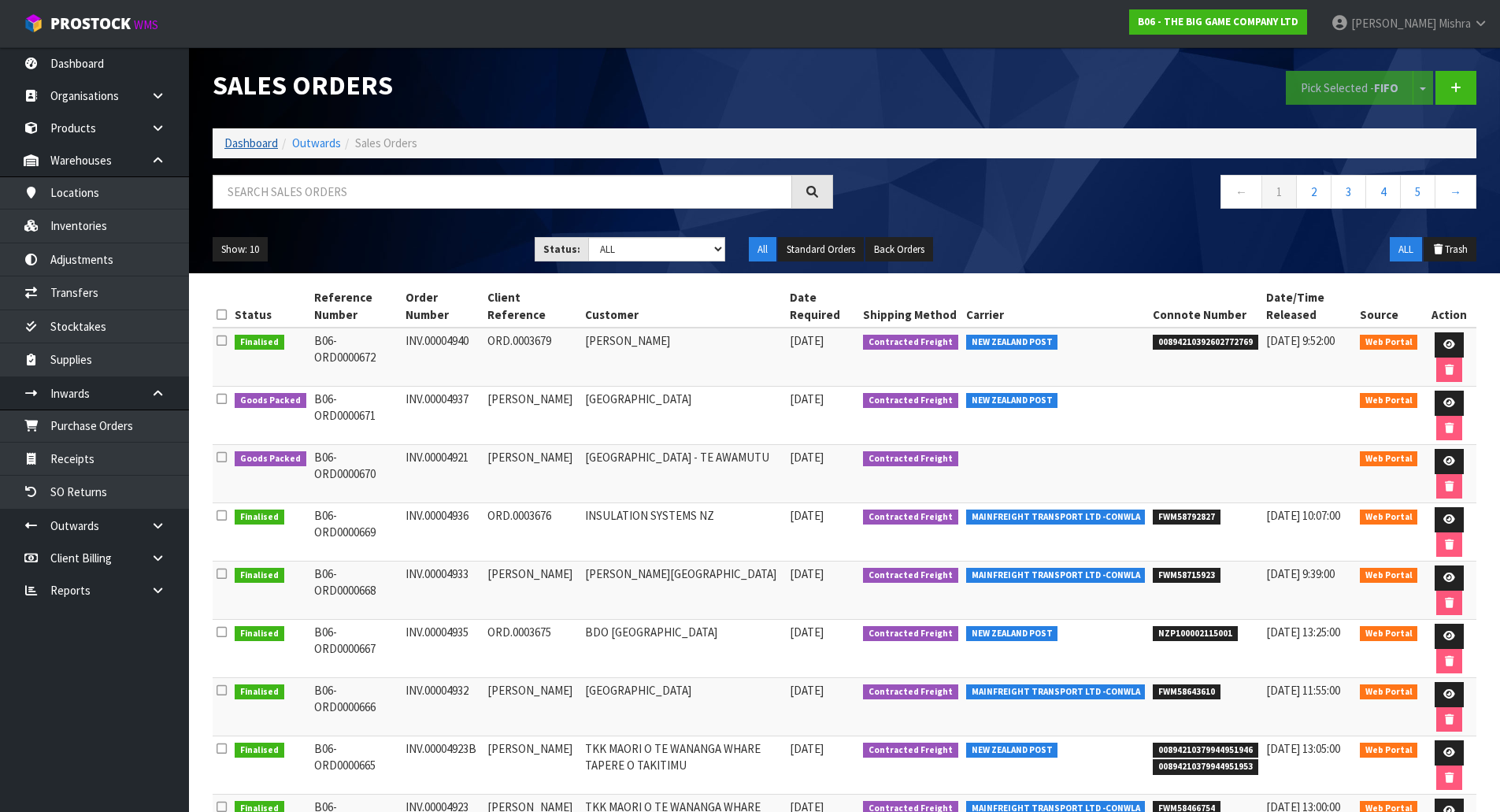
click at [229, 155] on ol "Dashboard Outwards Sales Orders" at bounding box center [844, 143] width 1264 height 29
click at [246, 144] on link "Dashboard" at bounding box center [251, 143] width 54 height 15
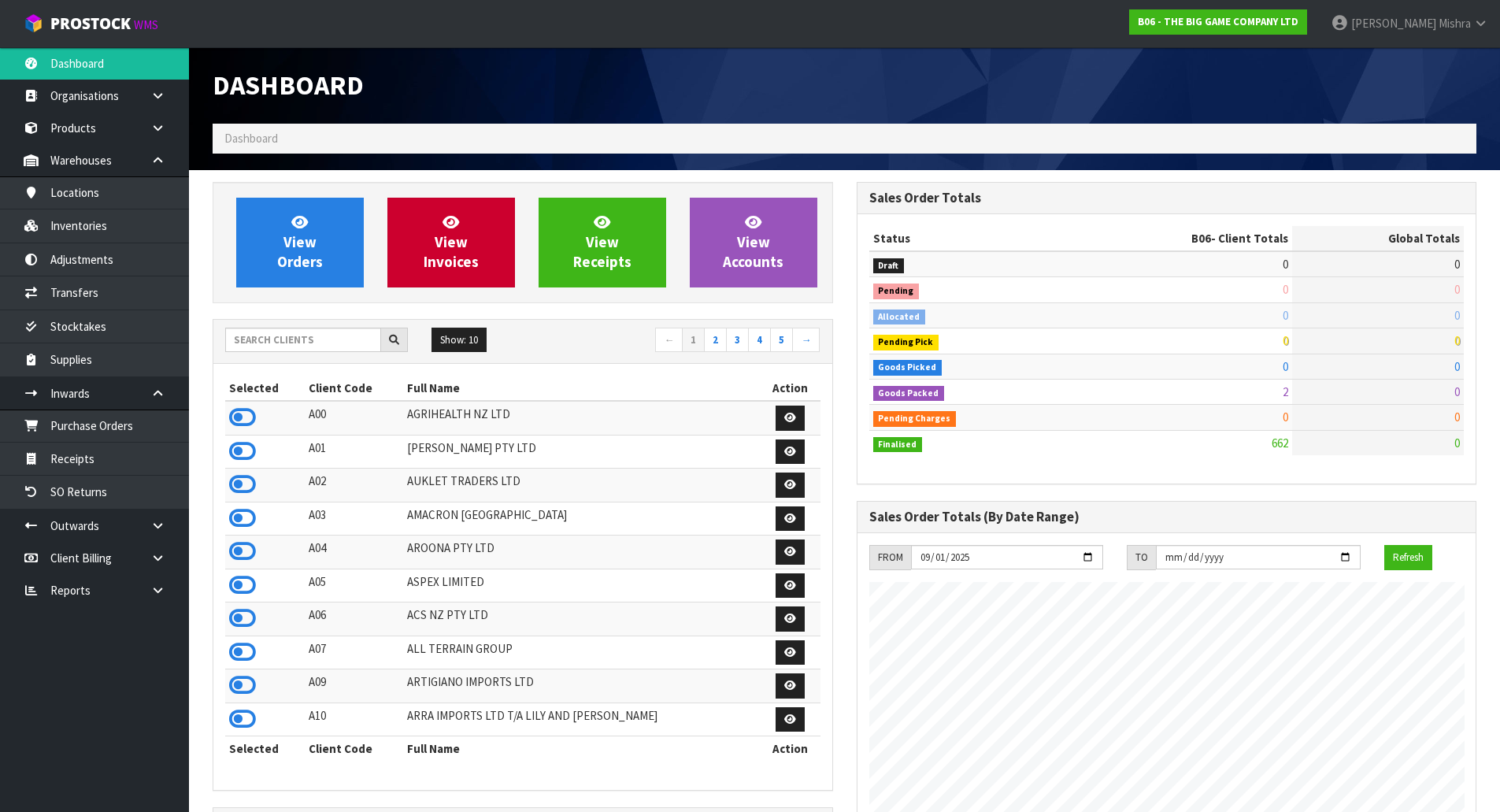
scroll to position [1259, 643]
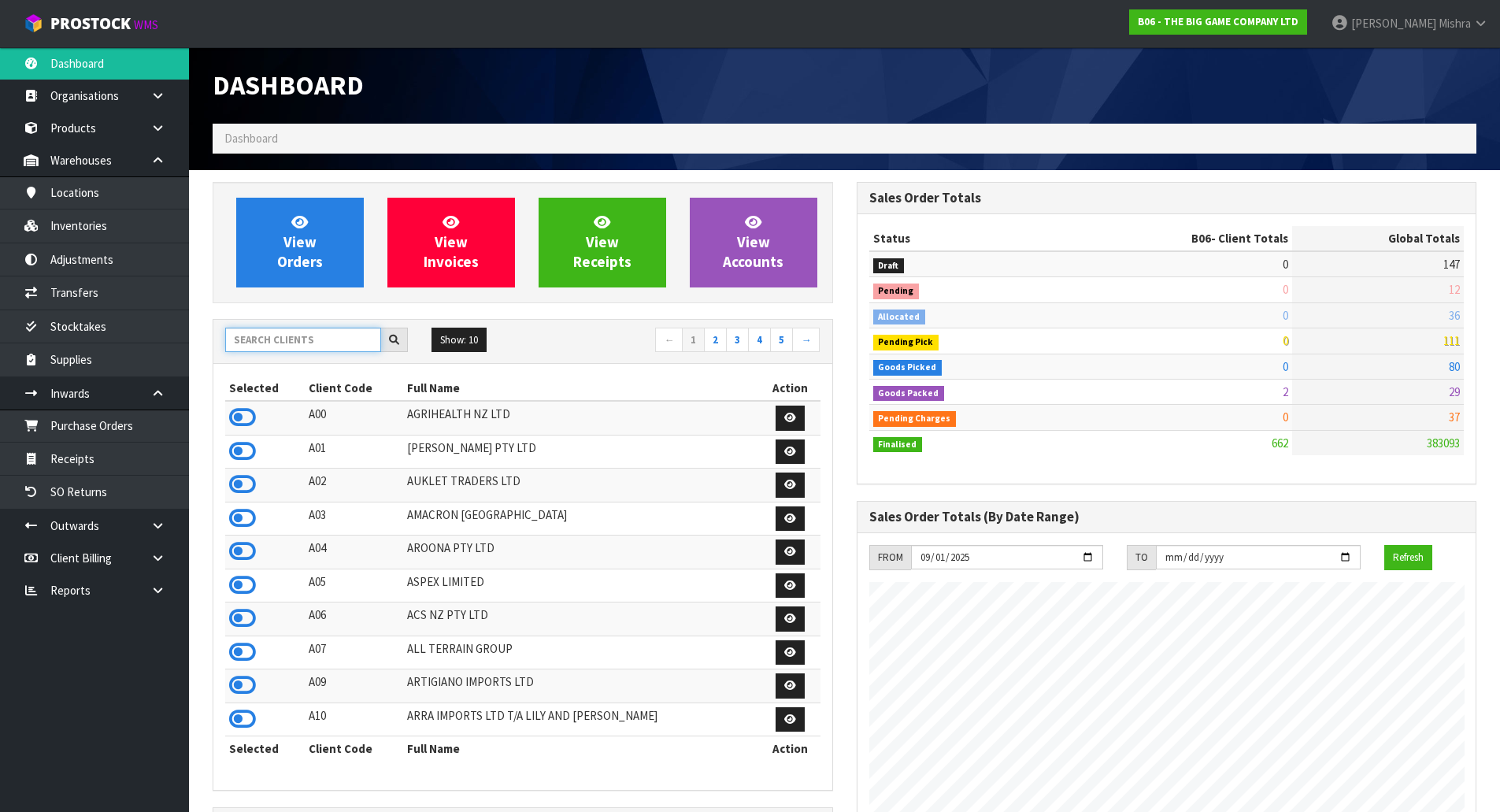
click at [320, 342] on input "text" at bounding box center [303, 339] width 156 height 24
click at [316, 352] on div at bounding box center [316, 340] width 182 height 25
click at [322, 343] on input "text" at bounding box center [303, 339] width 156 height 24
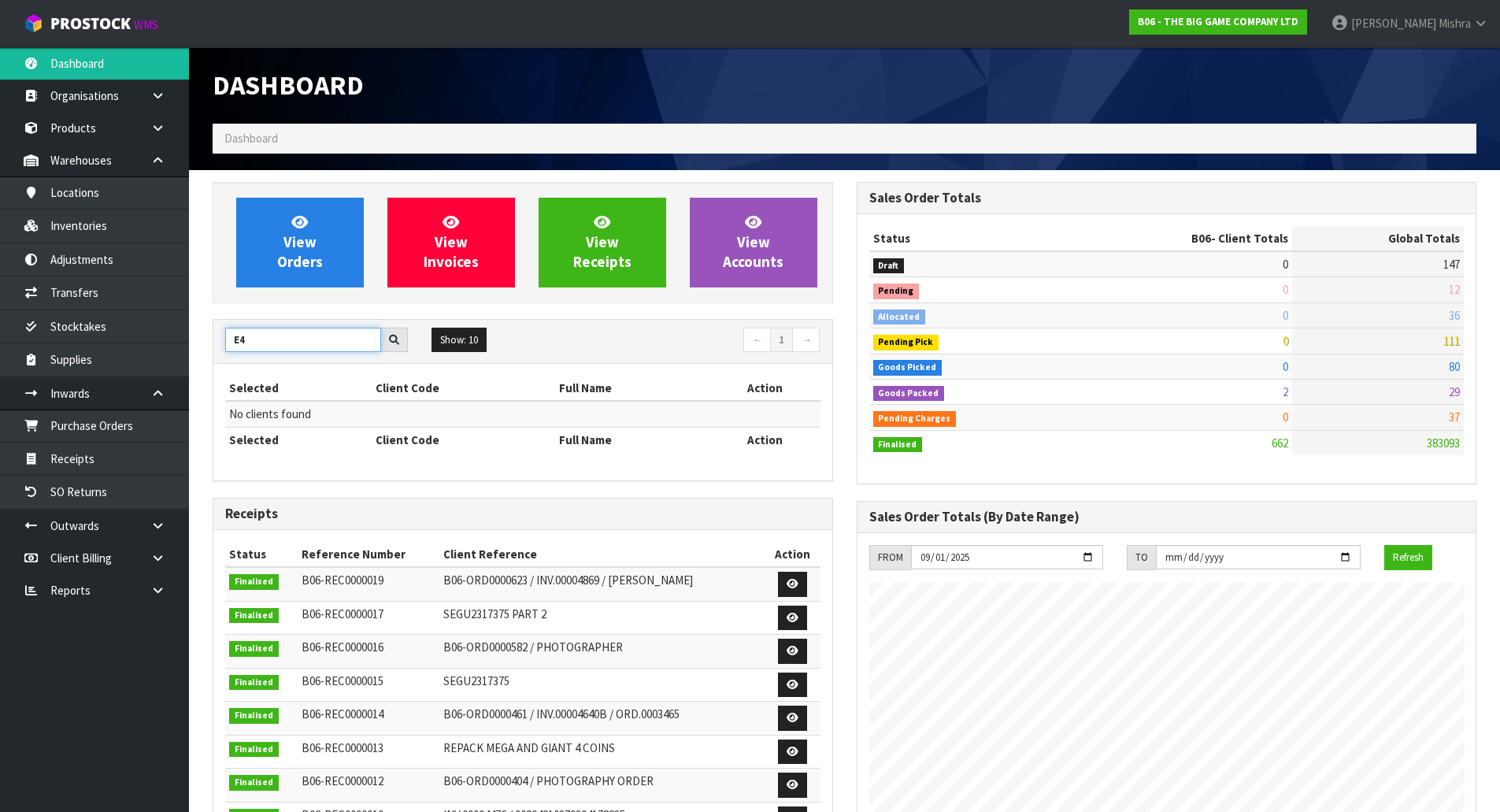
click at [238, 336] on input "E4" at bounding box center [303, 339] width 156 height 24
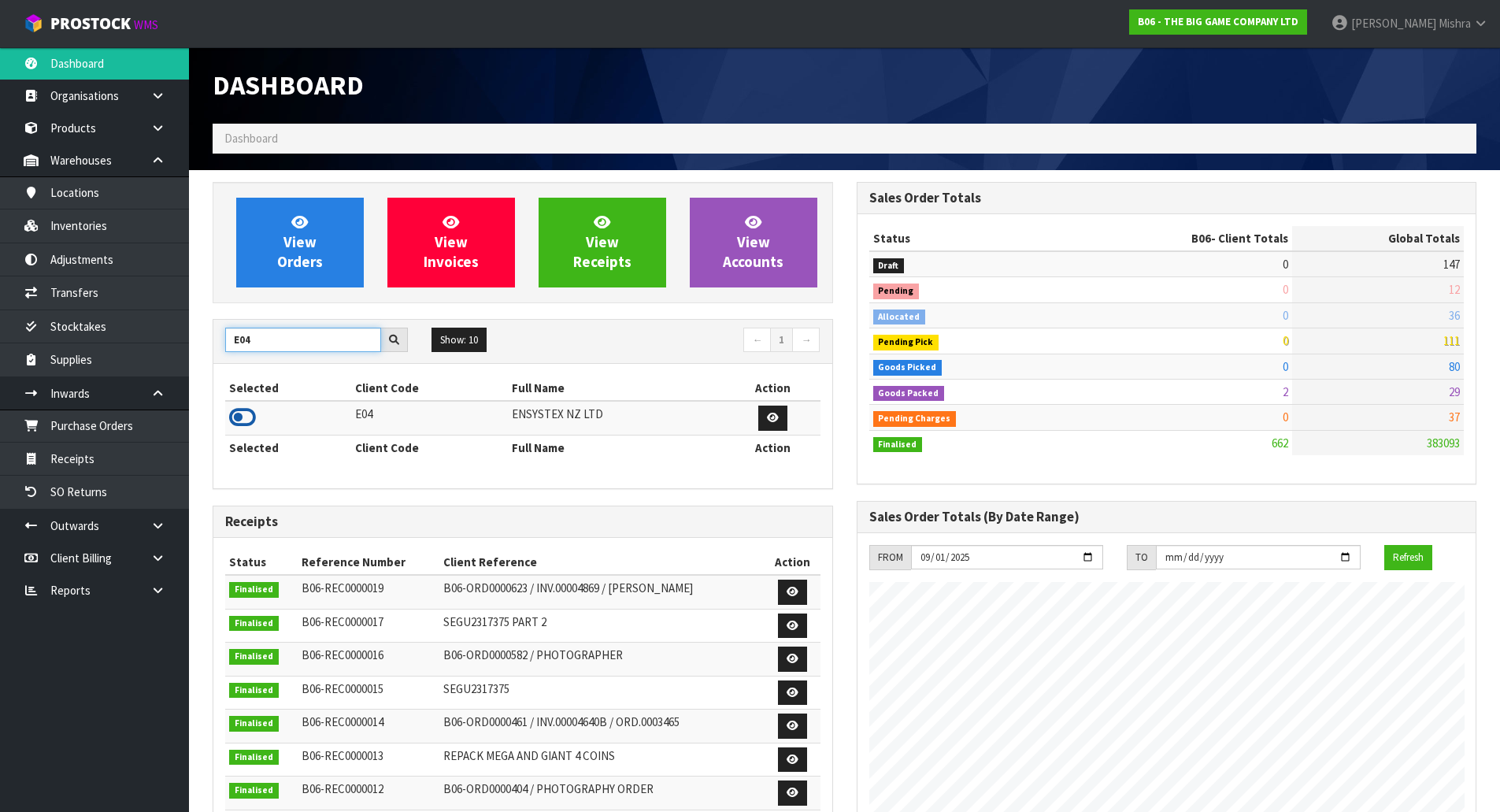
type input "E04"
click at [234, 411] on icon at bounding box center [242, 417] width 27 height 24
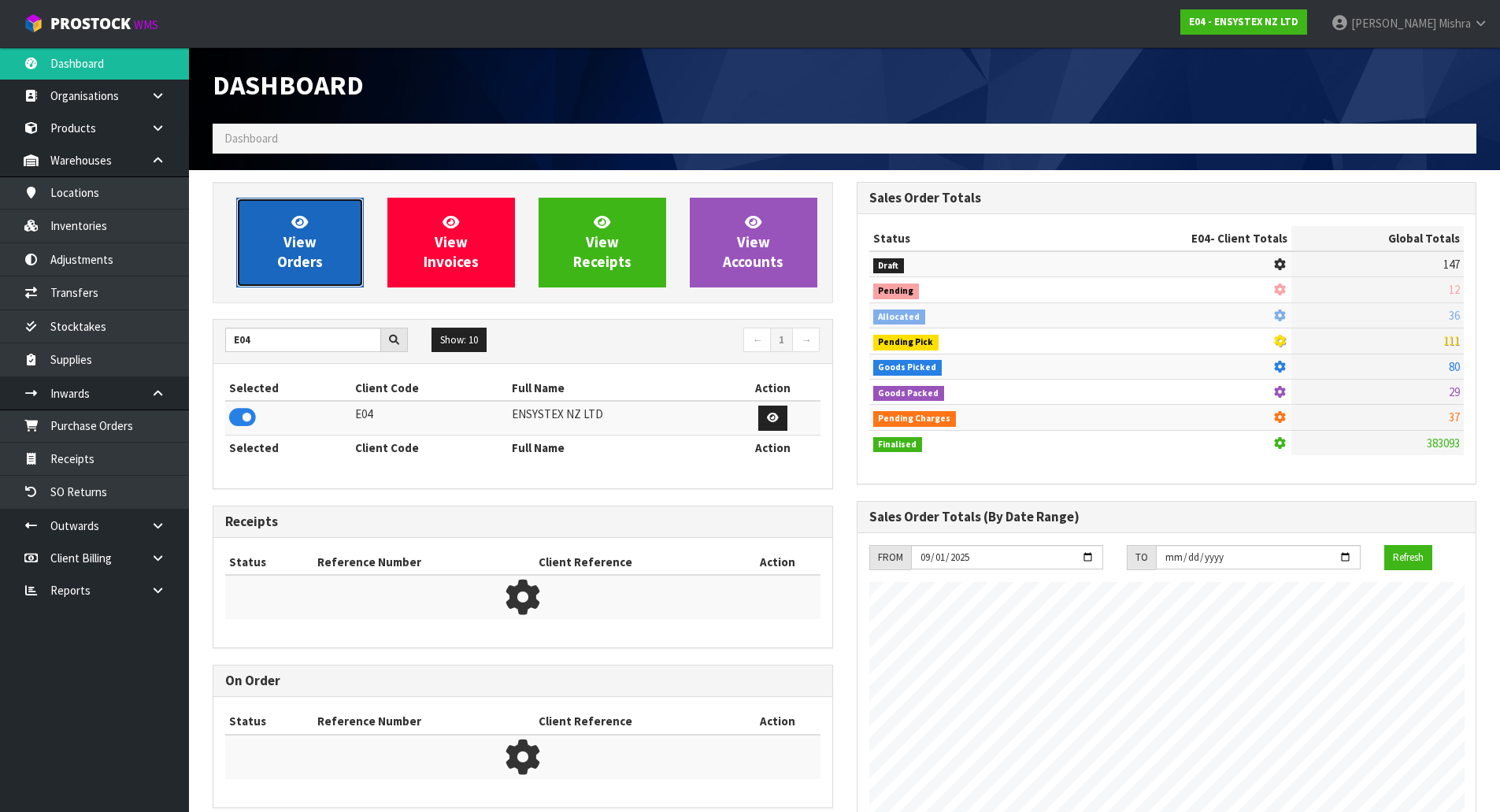
click at [252, 248] on link "View Orders" at bounding box center [300, 242] width 128 height 90
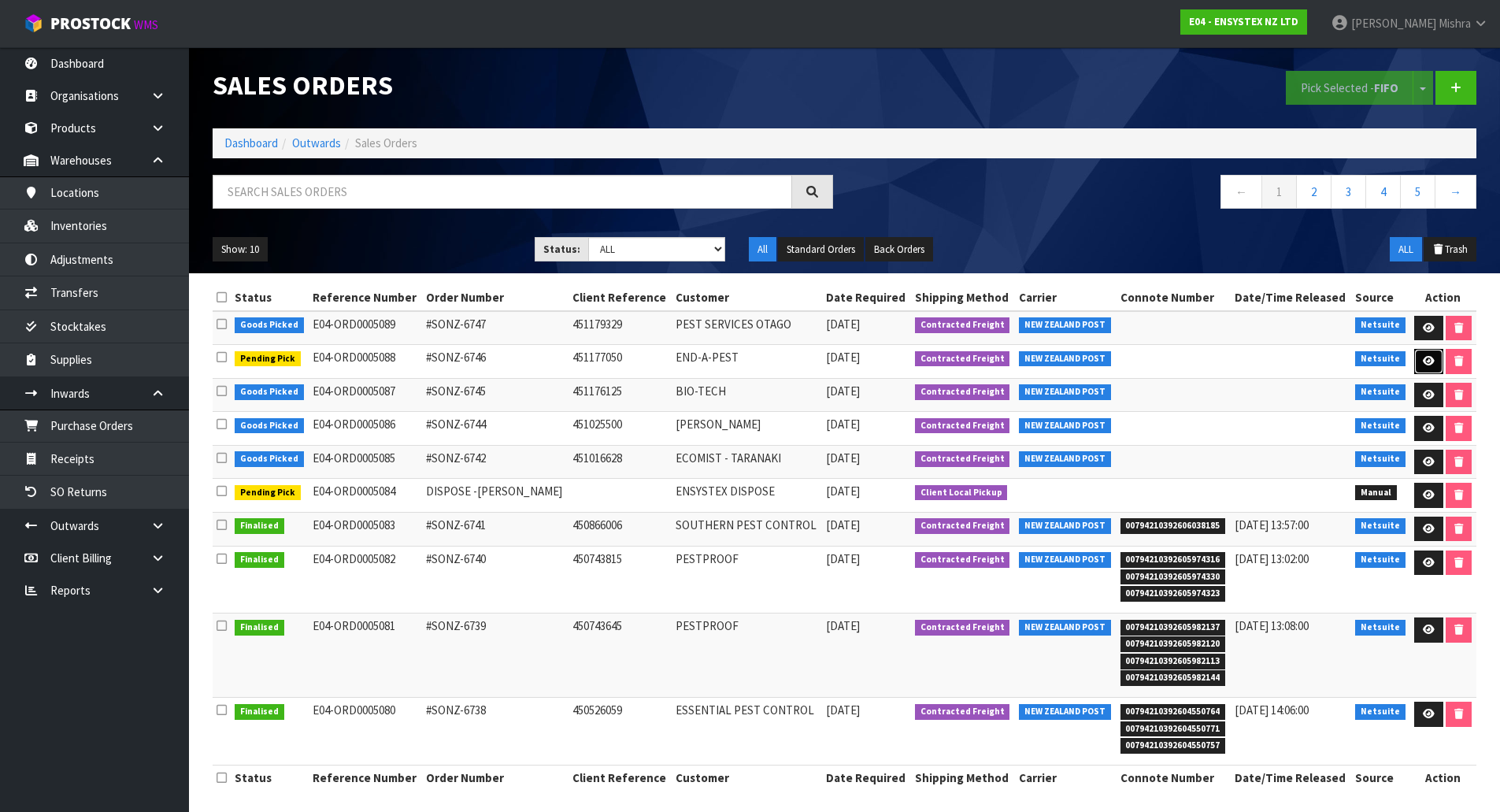
click at [1436, 363] on link at bounding box center [1429, 361] width 29 height 25
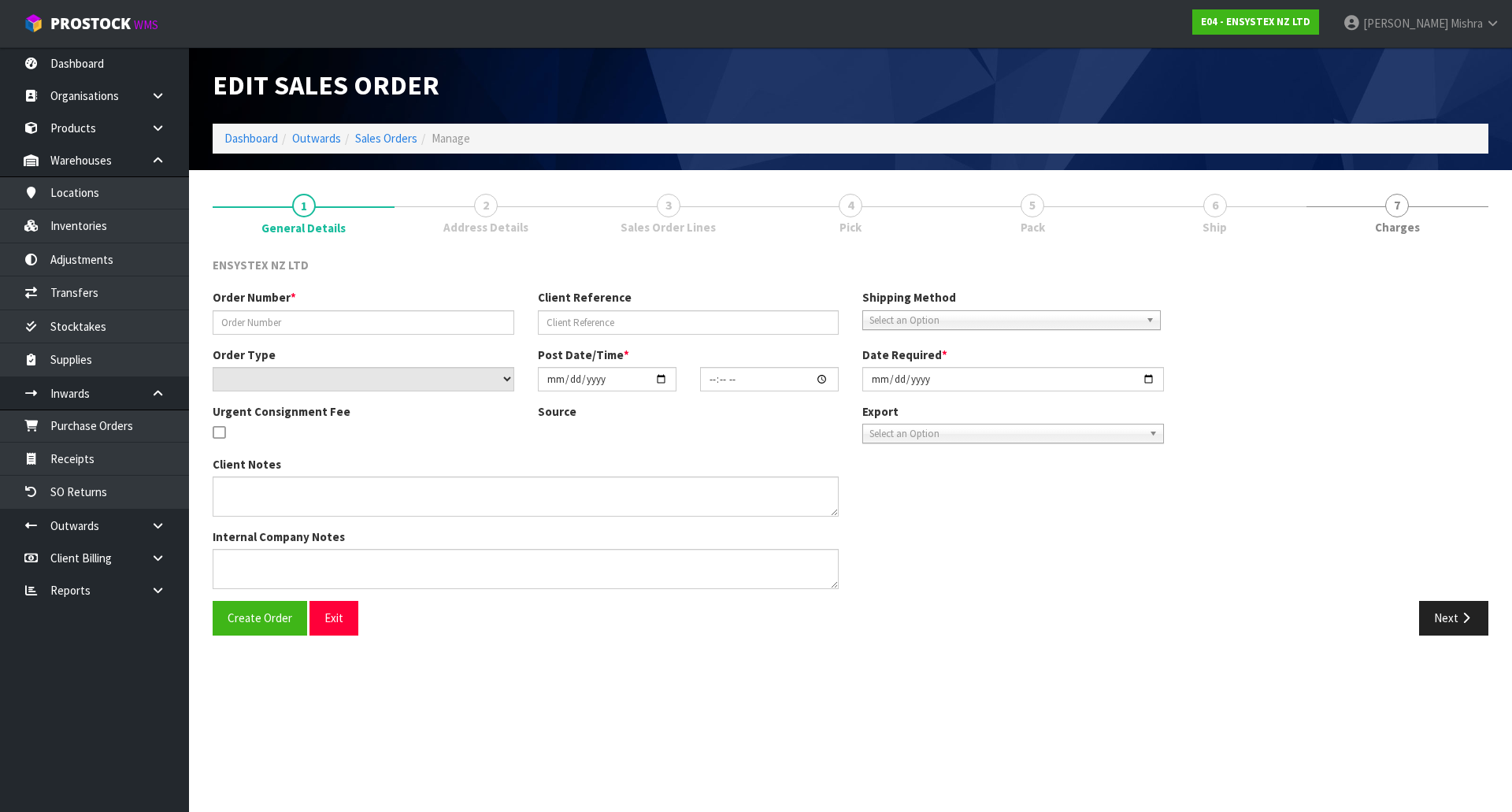
type input "#SONZ-6746"
type input "451177050"
select select "number:0"
type input "[DATE]"
type input "11:45:27.000"
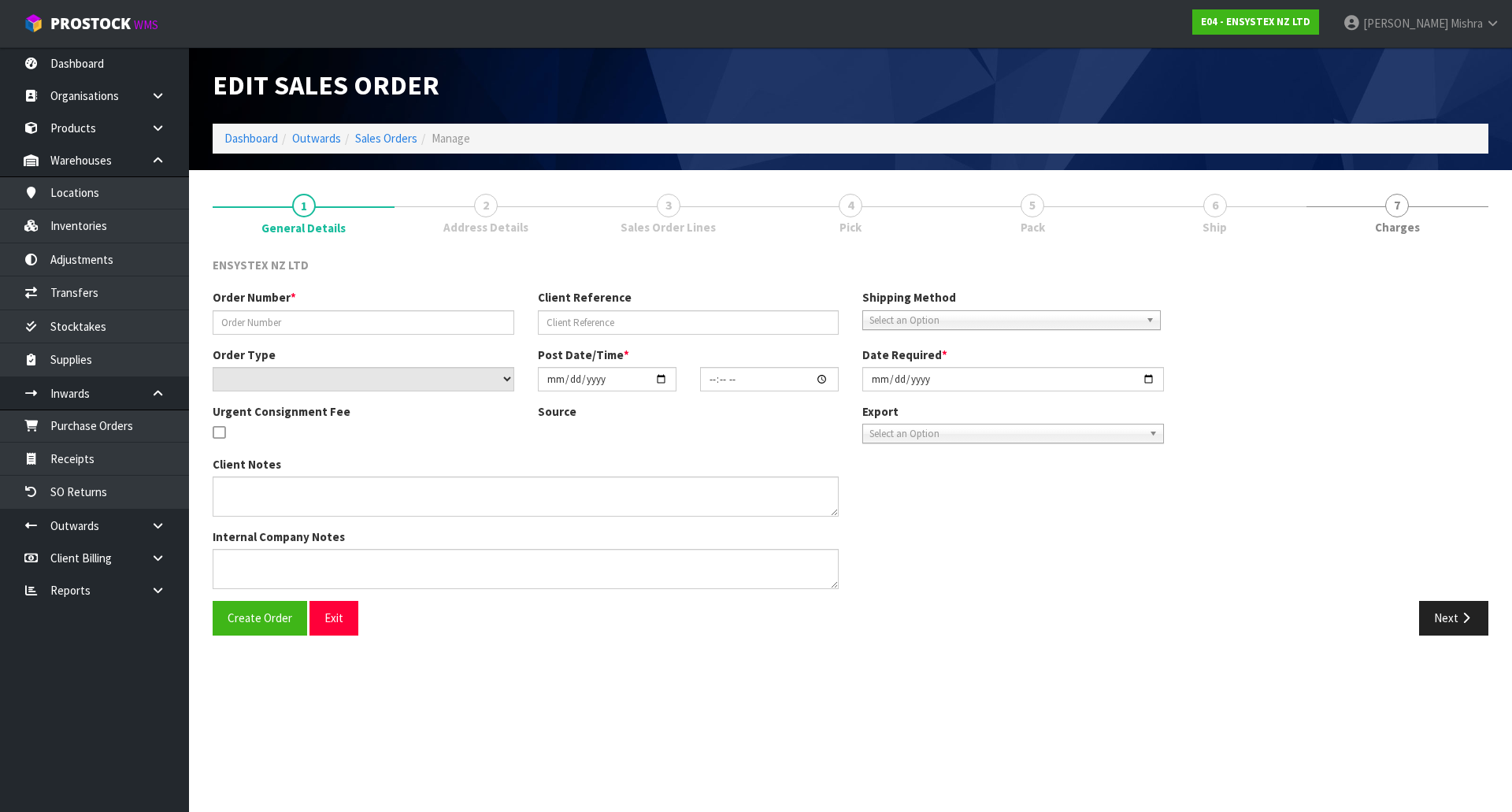
type input "[DATE]"
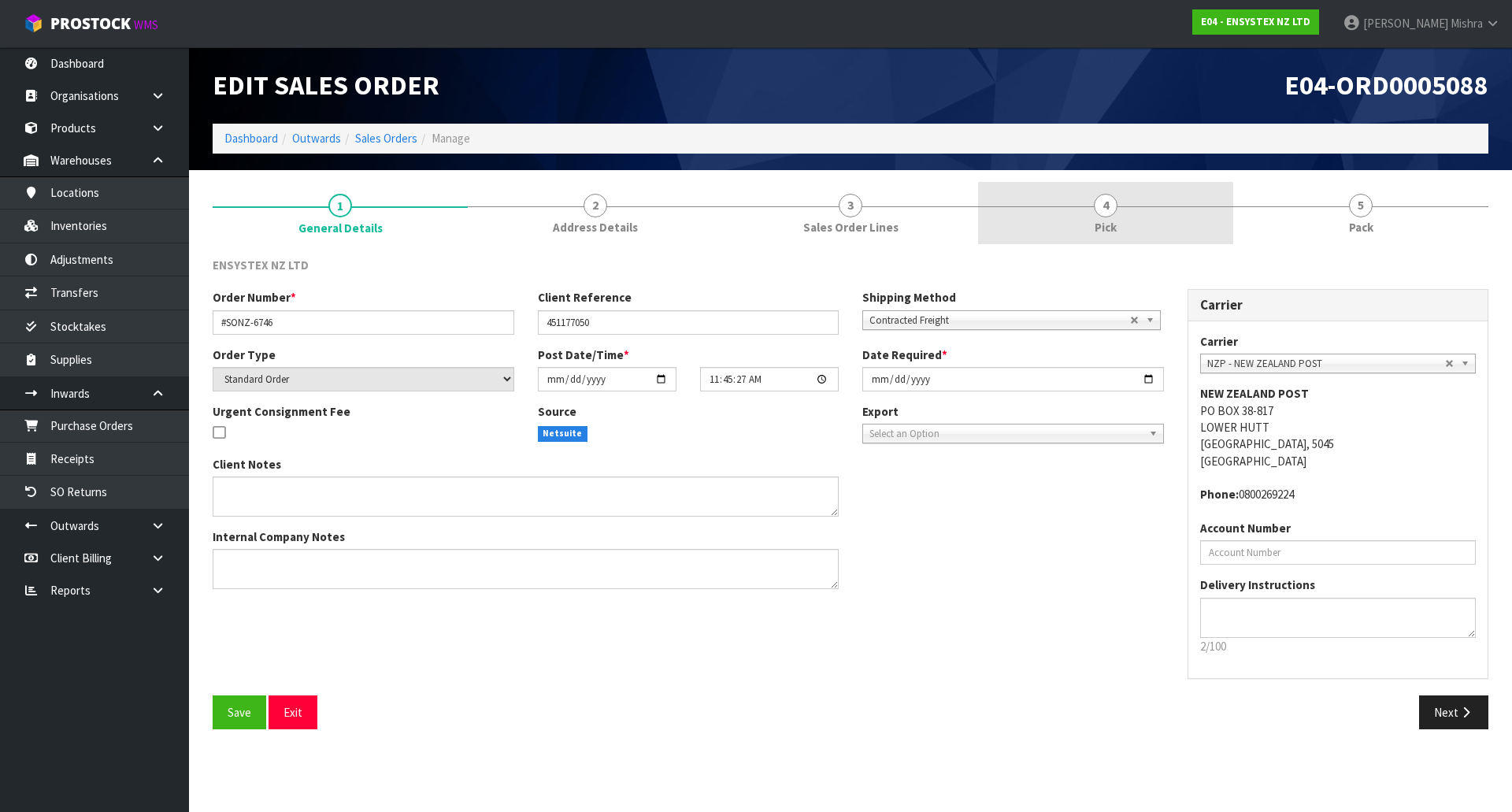
click at [1180, 222] on link "4 Pick" at bounding box center [1105, 212] width 255 height 62
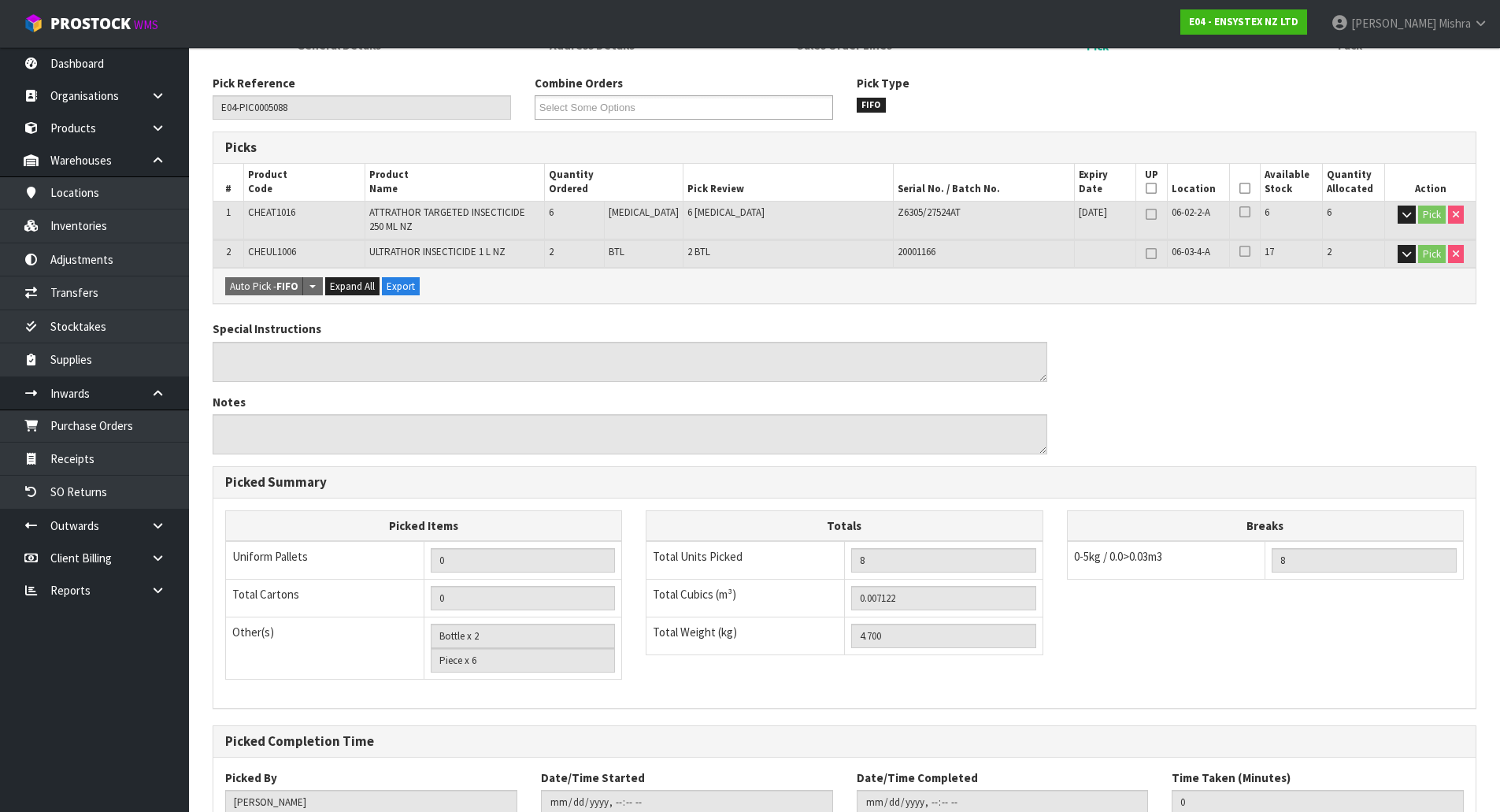
scroll to position [295, 0]
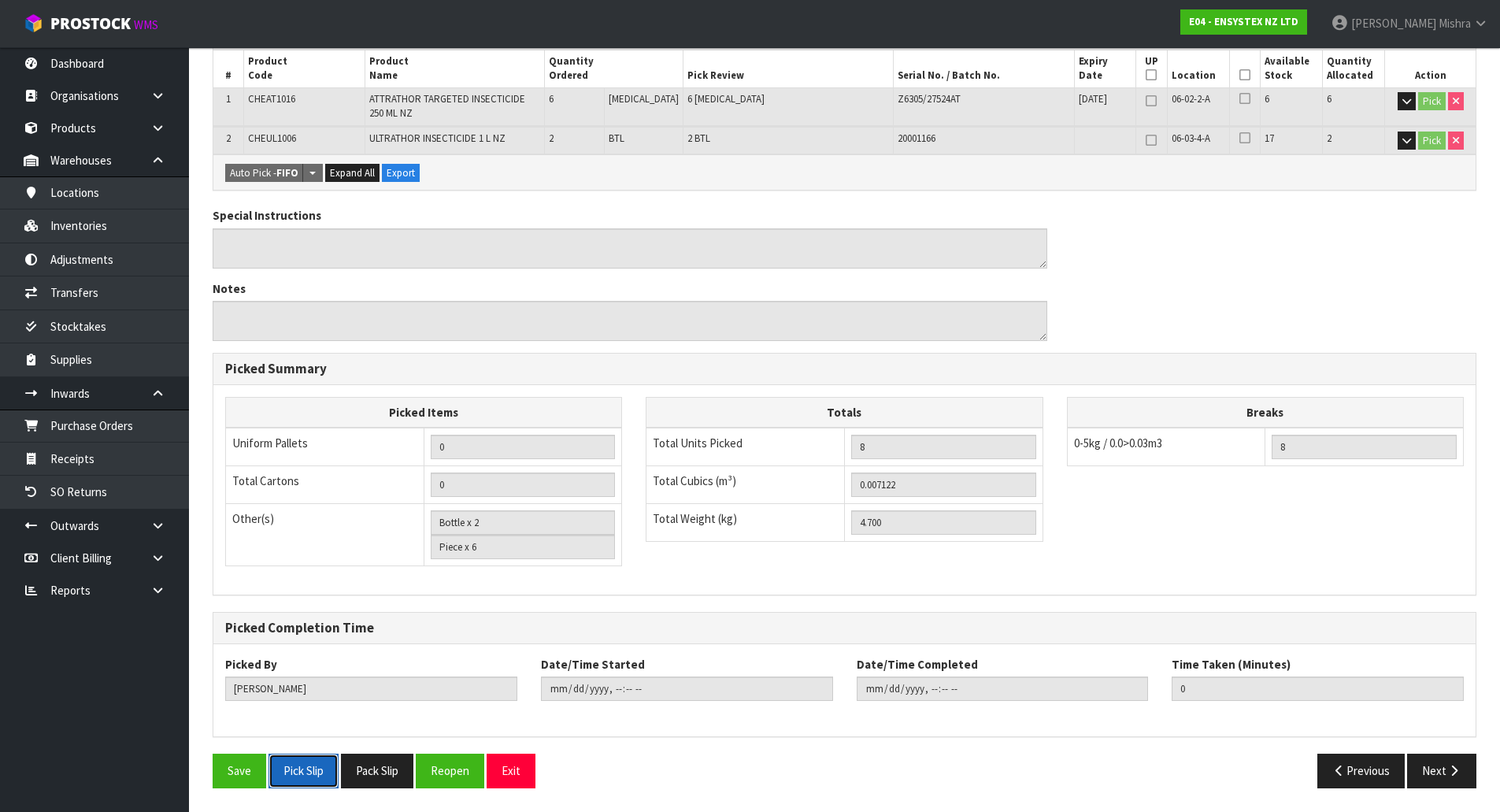
click at [291, 761] on button "Pick Slip" at bounding box center [303, 770] width 70 height 34
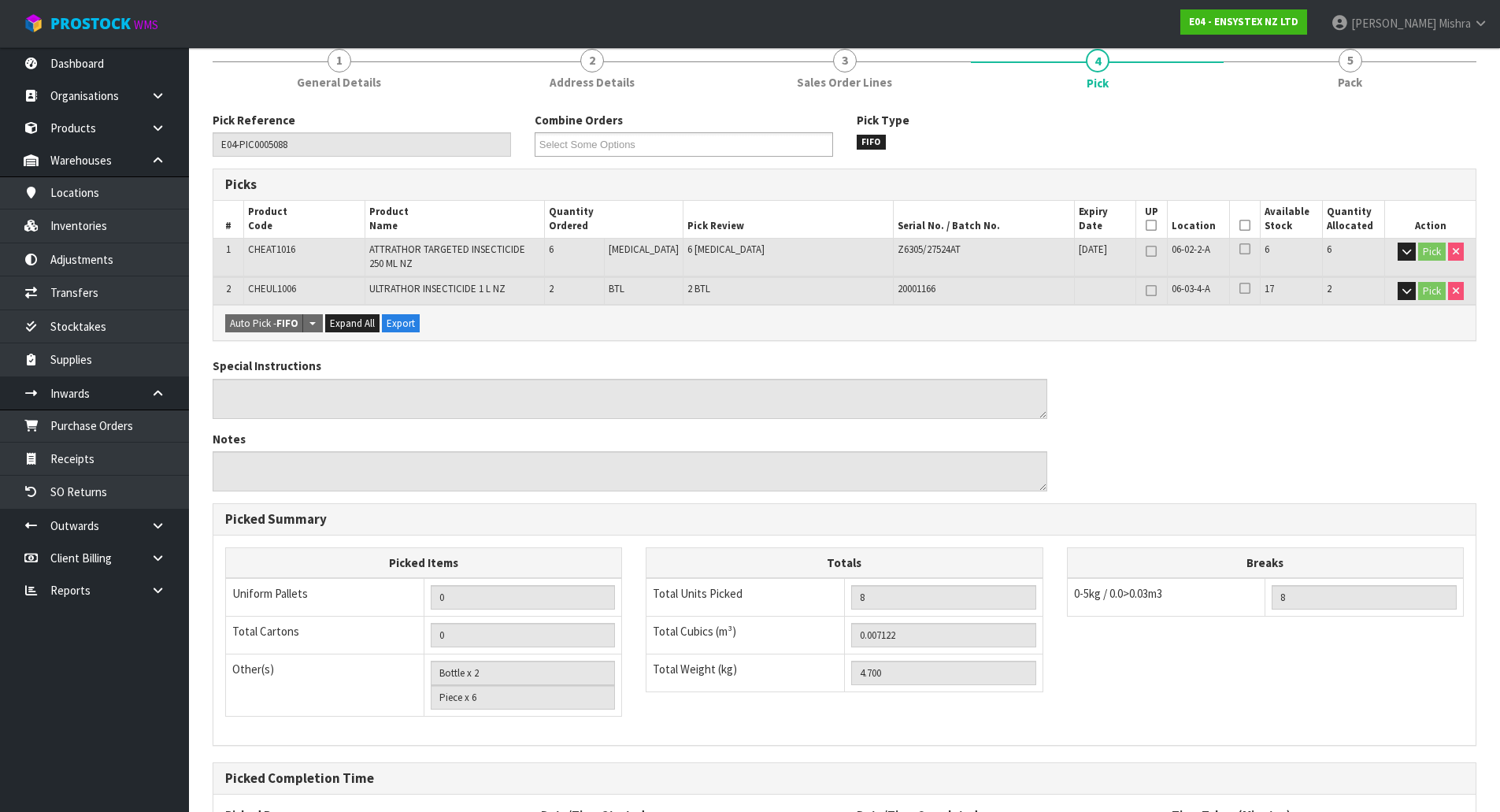
scroll to position [0, 0]
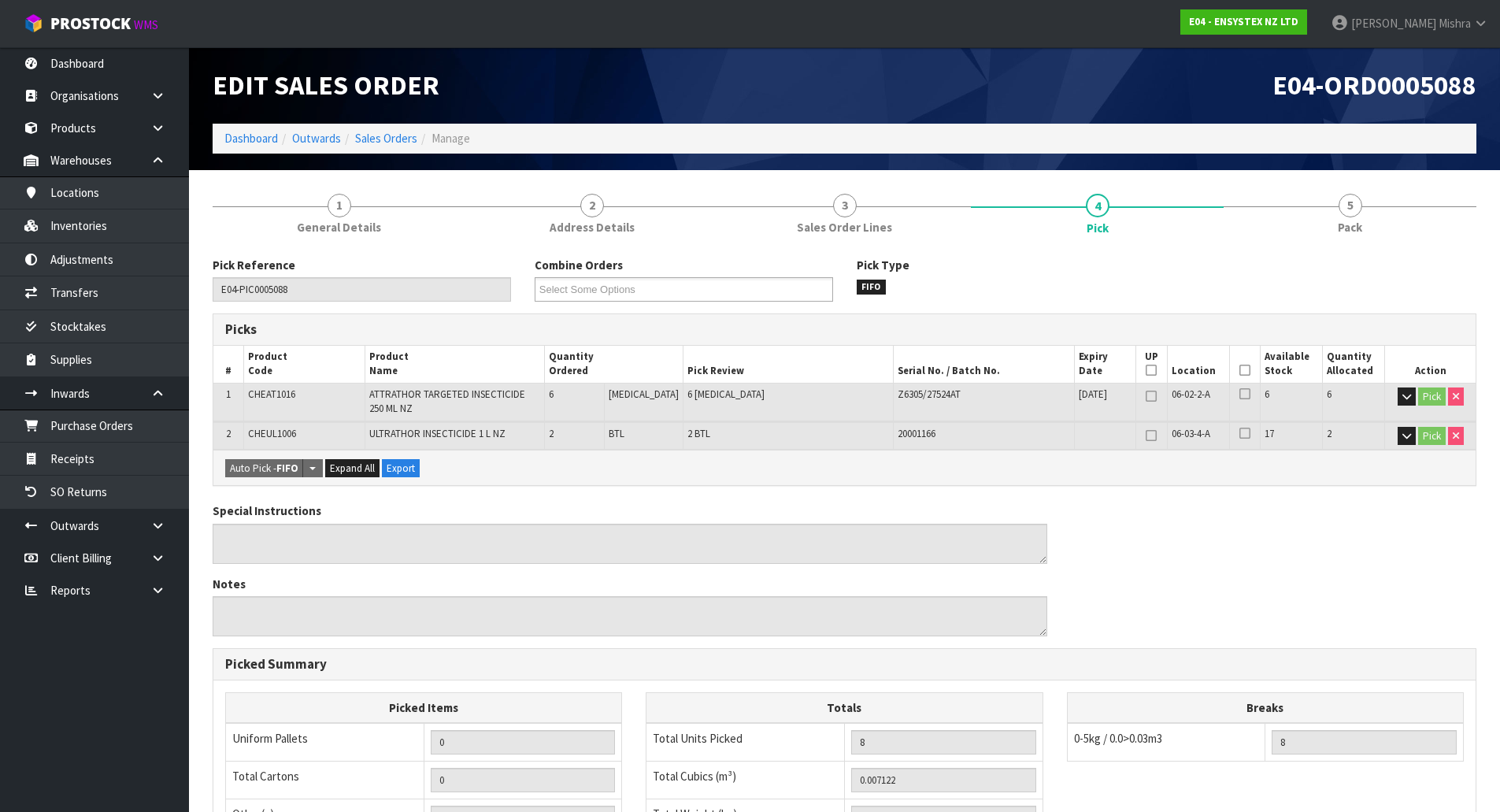
click at [257, 128] on ol "Dashboard Outwards Sales Orders Manage" at bounding box center [844, 138] width 1264 height 29
click at [253, 137] on link "Dashboard" at bounding box center [251, 138] width 54 height 15
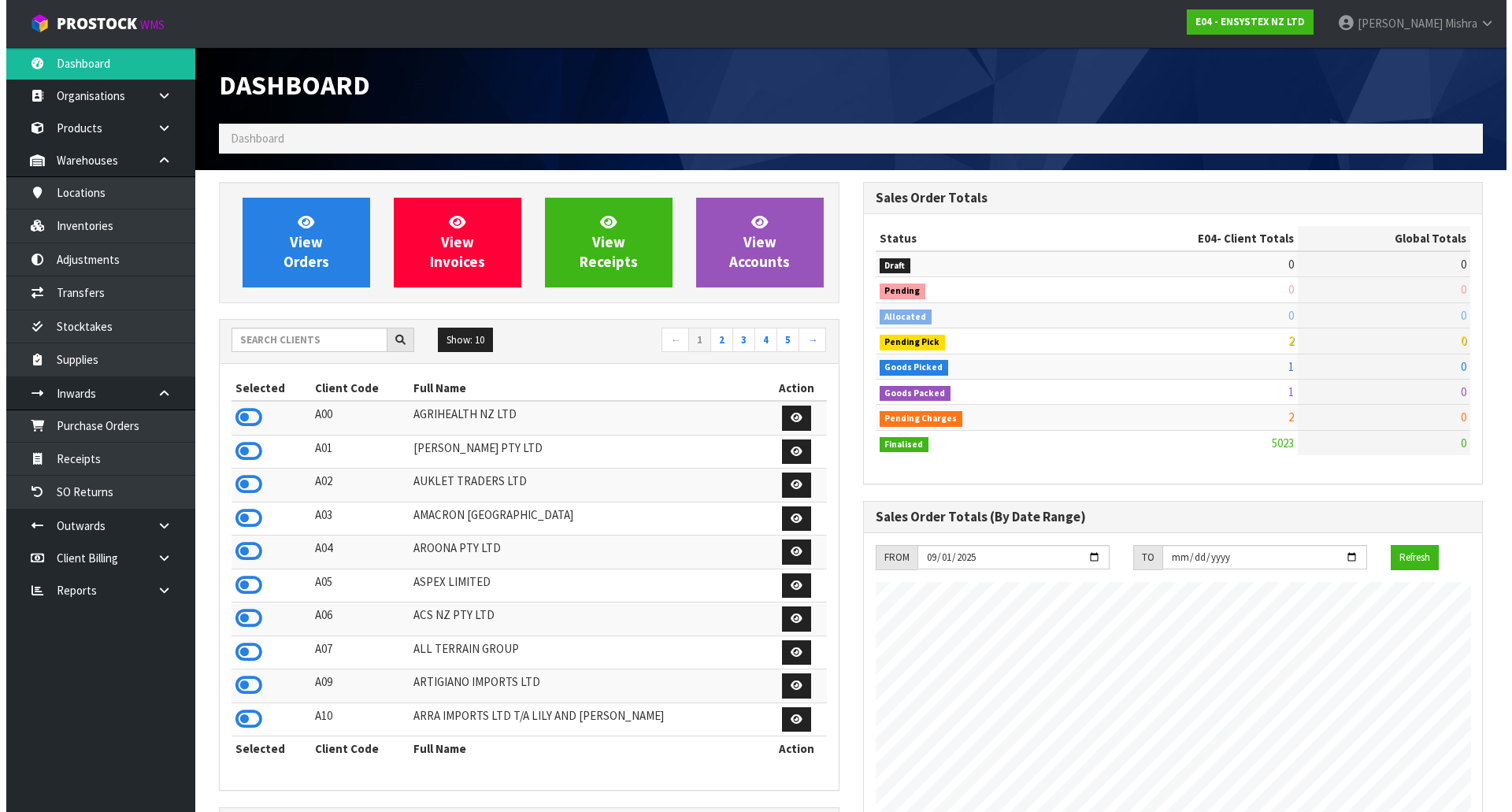
scroll to position [1192, 643]
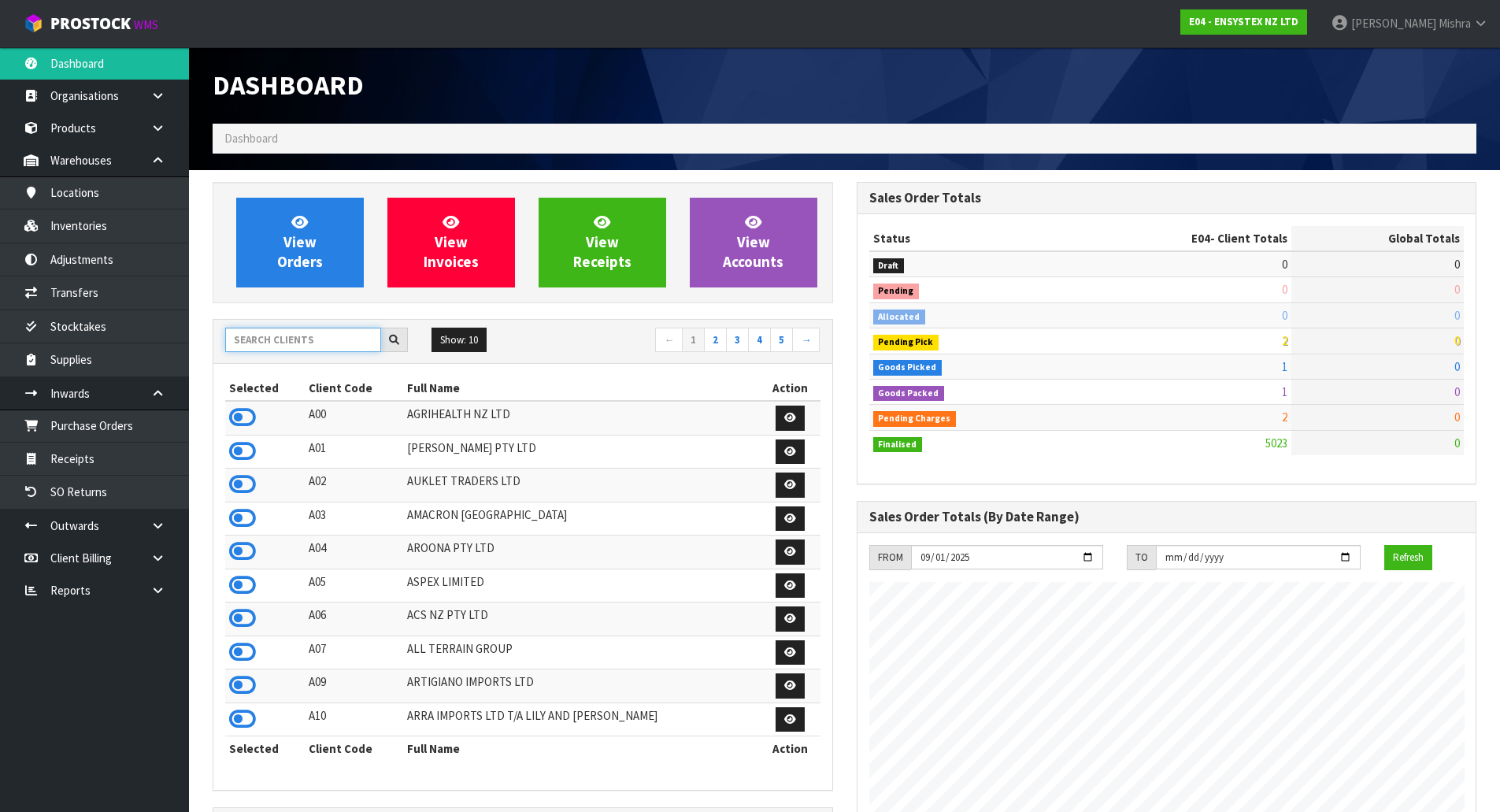
click at [280, 342] on input "text" at bounding box center [303, 339] width 156 height 24
click at [81, 229] on link "Inventories" at bounding box center [94, 225] width 189 height 32
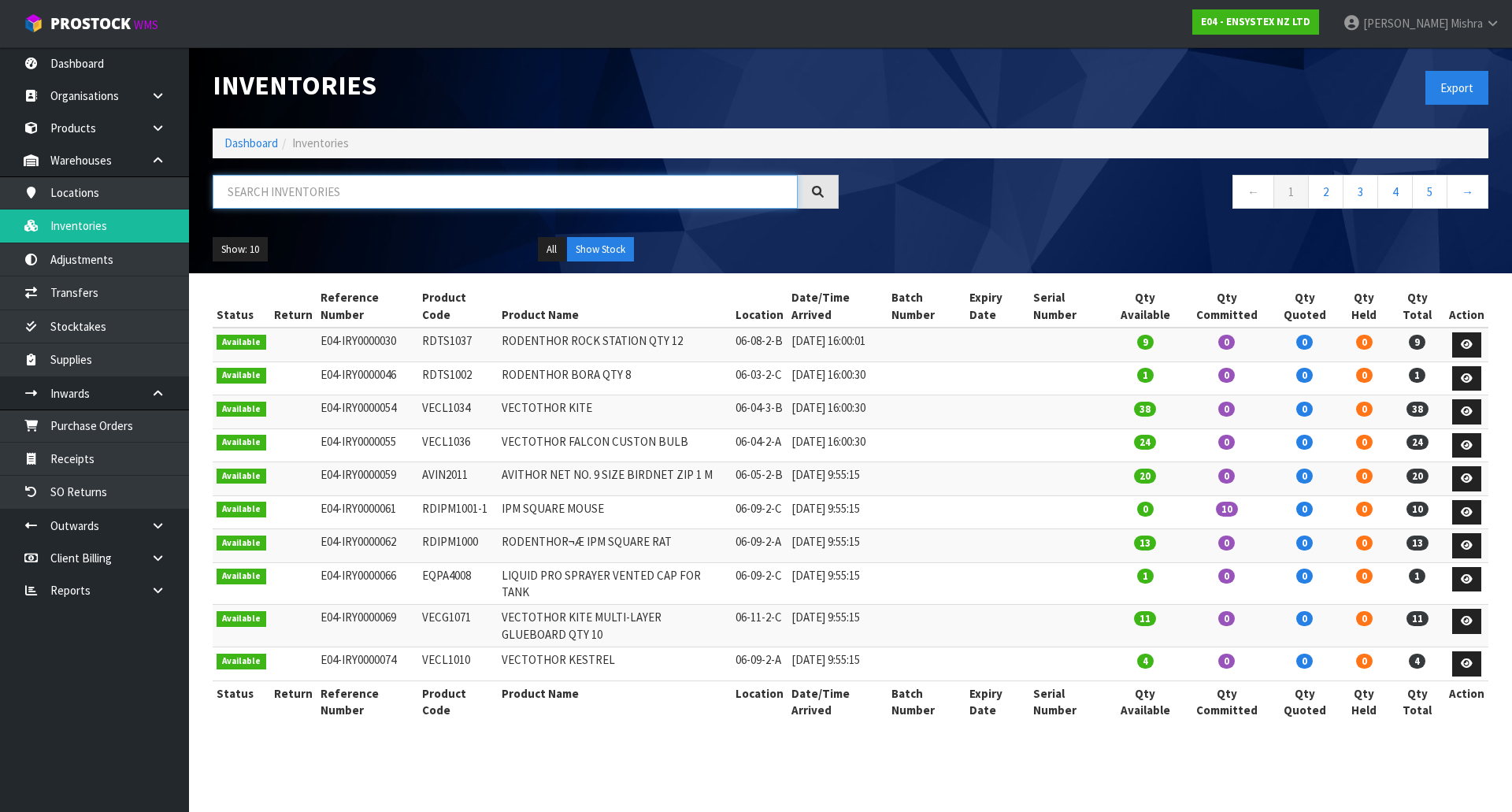
click at [373, 193] on input "text" at bounding box center [505, 191] width 585 height 34
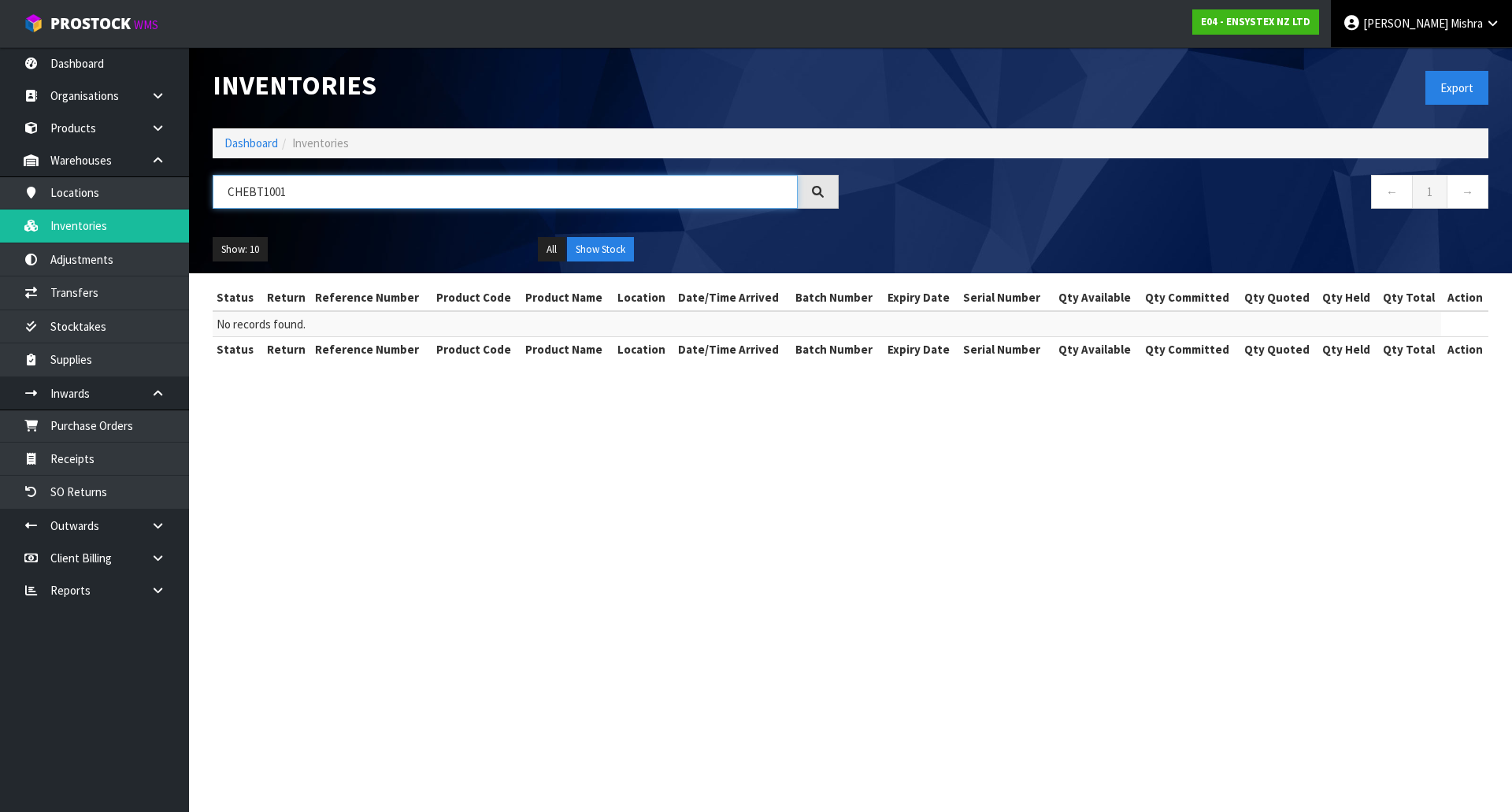
type input "CHEBT1001"
click at [1498, 14] on link "[PERSON_NAME]" at bounding box center [1421, 24] width 181 height 47
click at [1455, 65] on link "Logout" at bounding box center [1450, 62] width 125 height 21
